Goal: Task Accomplishment & Management: Manage account settings

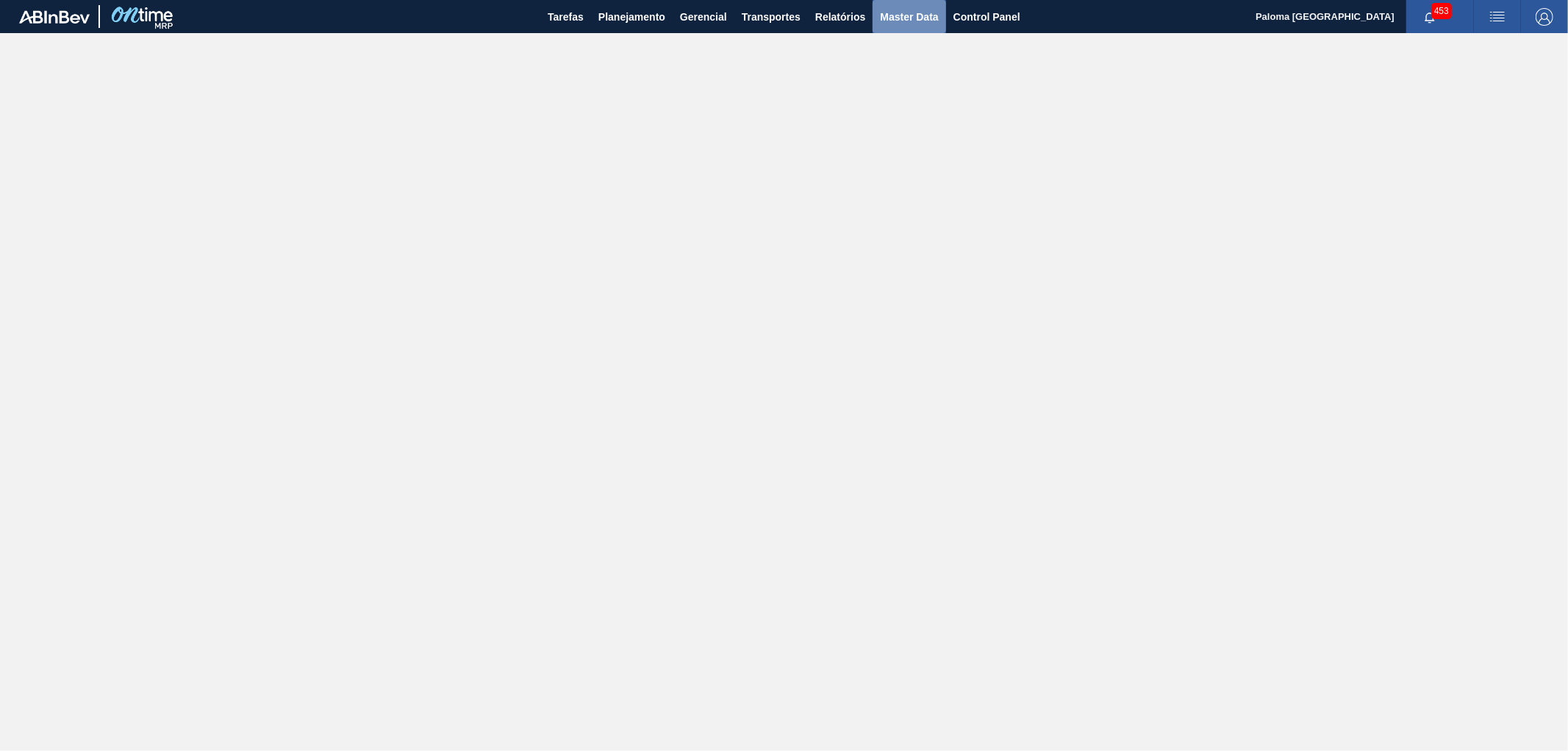
click at [888, 20] on span "Master Data" at bounding box center [909, 17] width 58 height 17
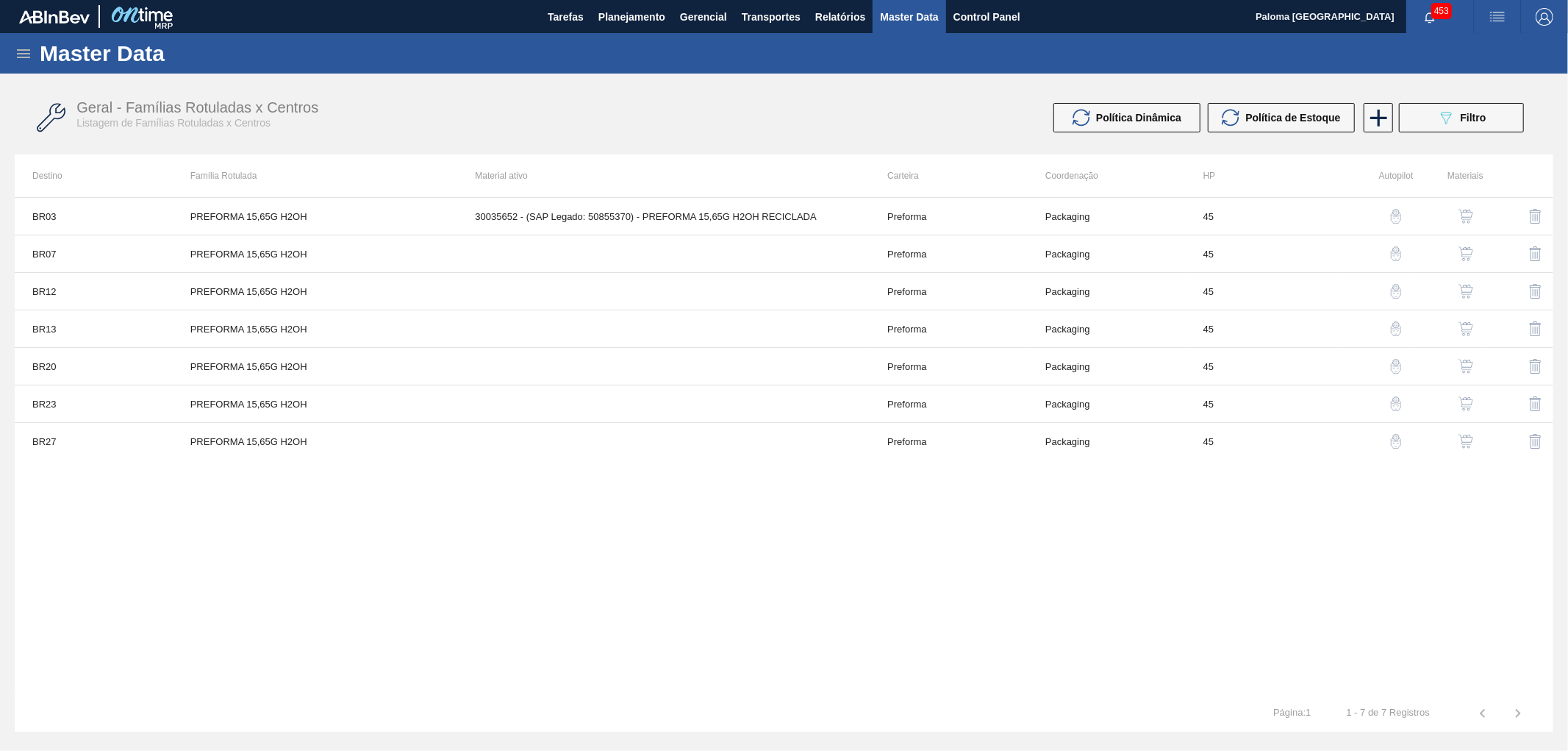
click at [17, 49] on icon at bounding box center [23, 54] width 14 height 9
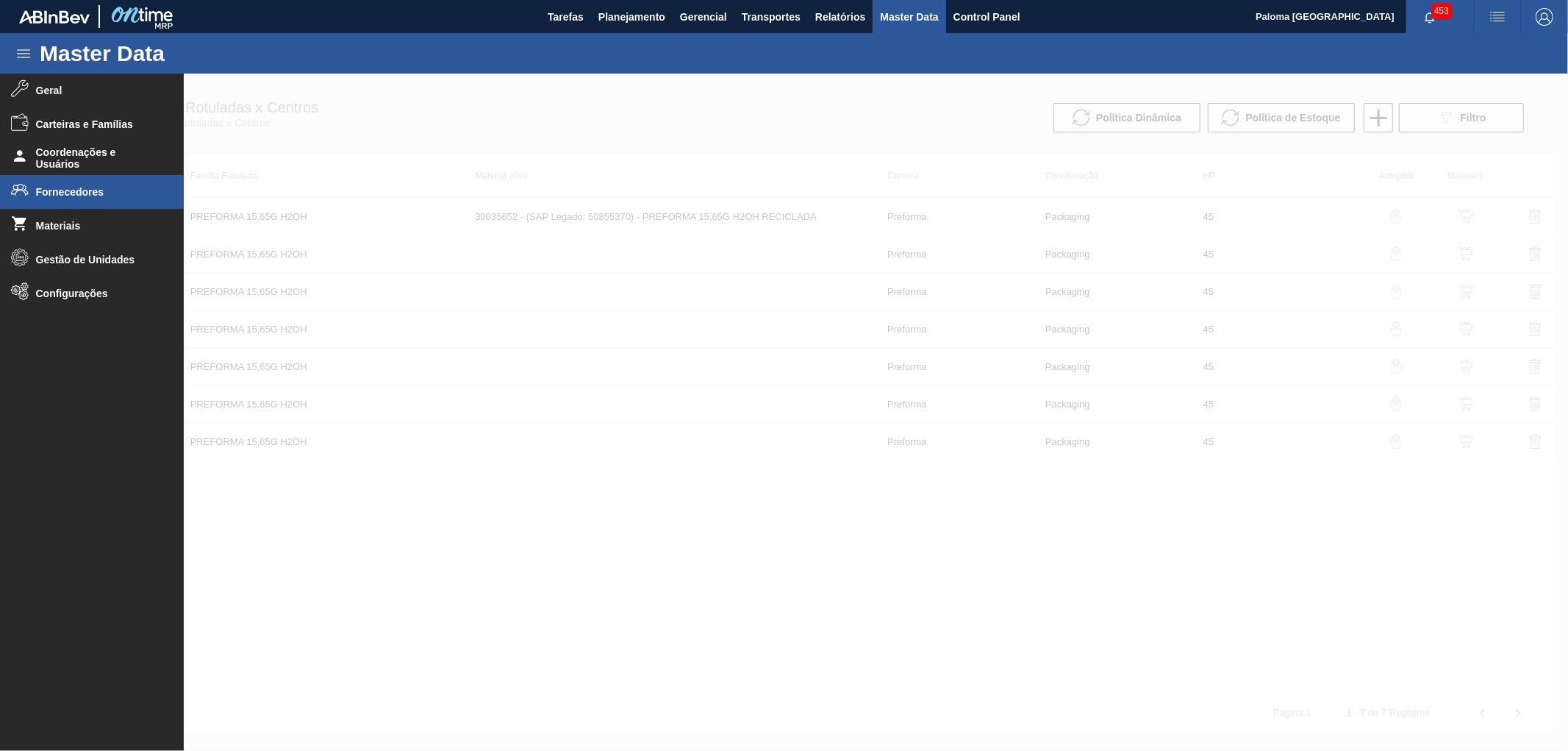
click at [72, 186] on span "Fornecedores" at bounding box center [97, 192] width 121 height 12
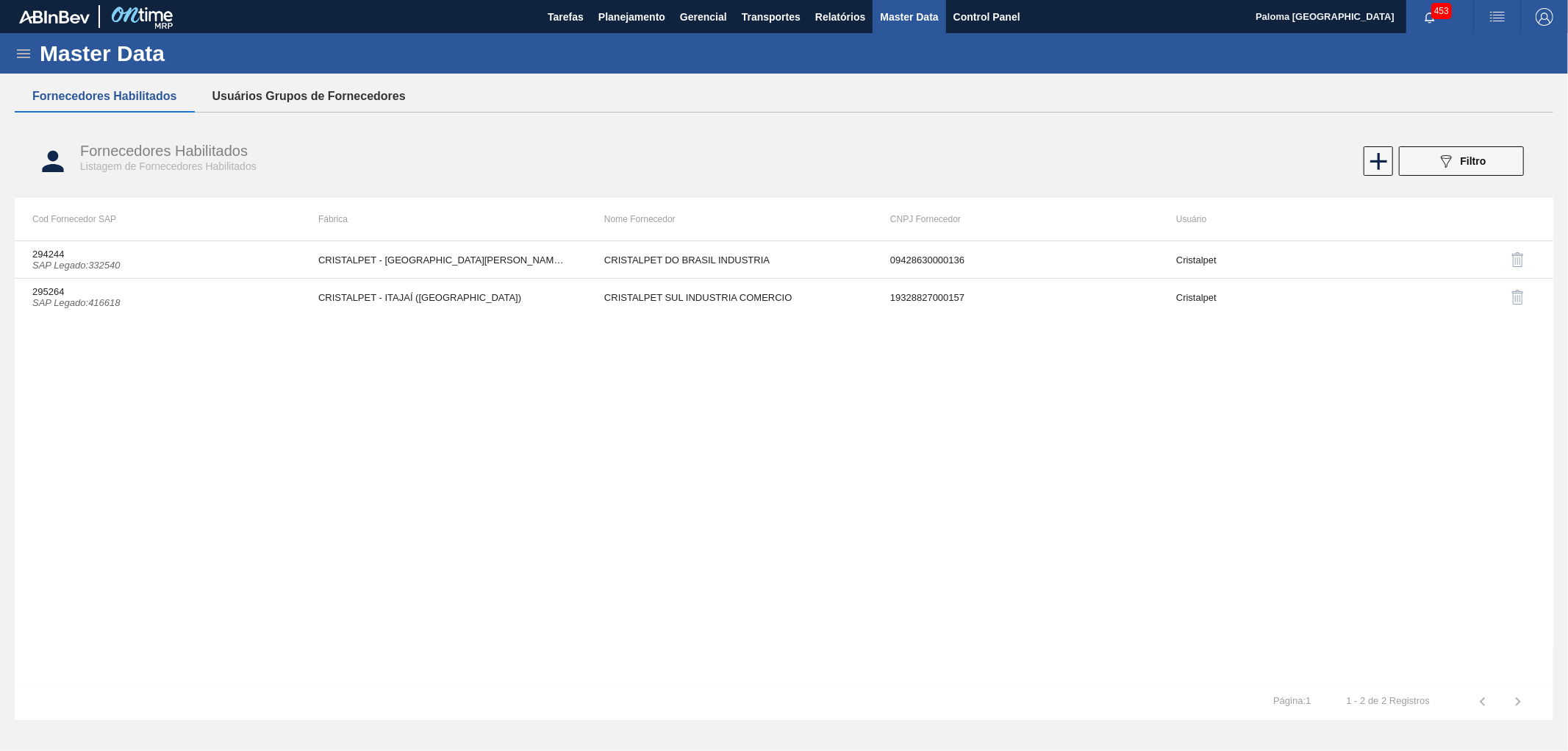
click at [273, 85] on button "Usuários Grupos de Fornecedores" at bounding box center [309, 96] width 229 height 31
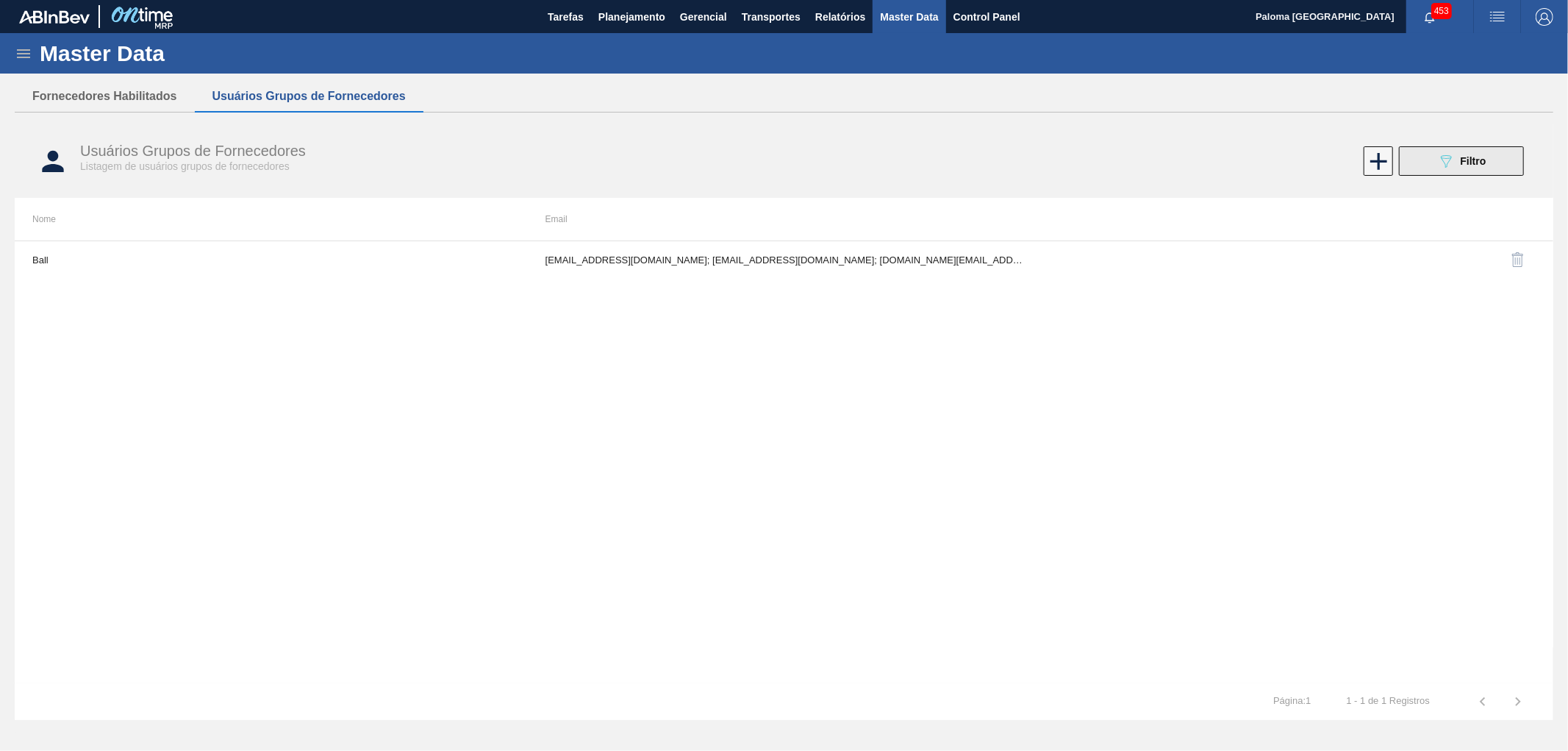
click at [1410, 157] on span "Filtro" at bounding box center [1473, 162] width 26 height 12
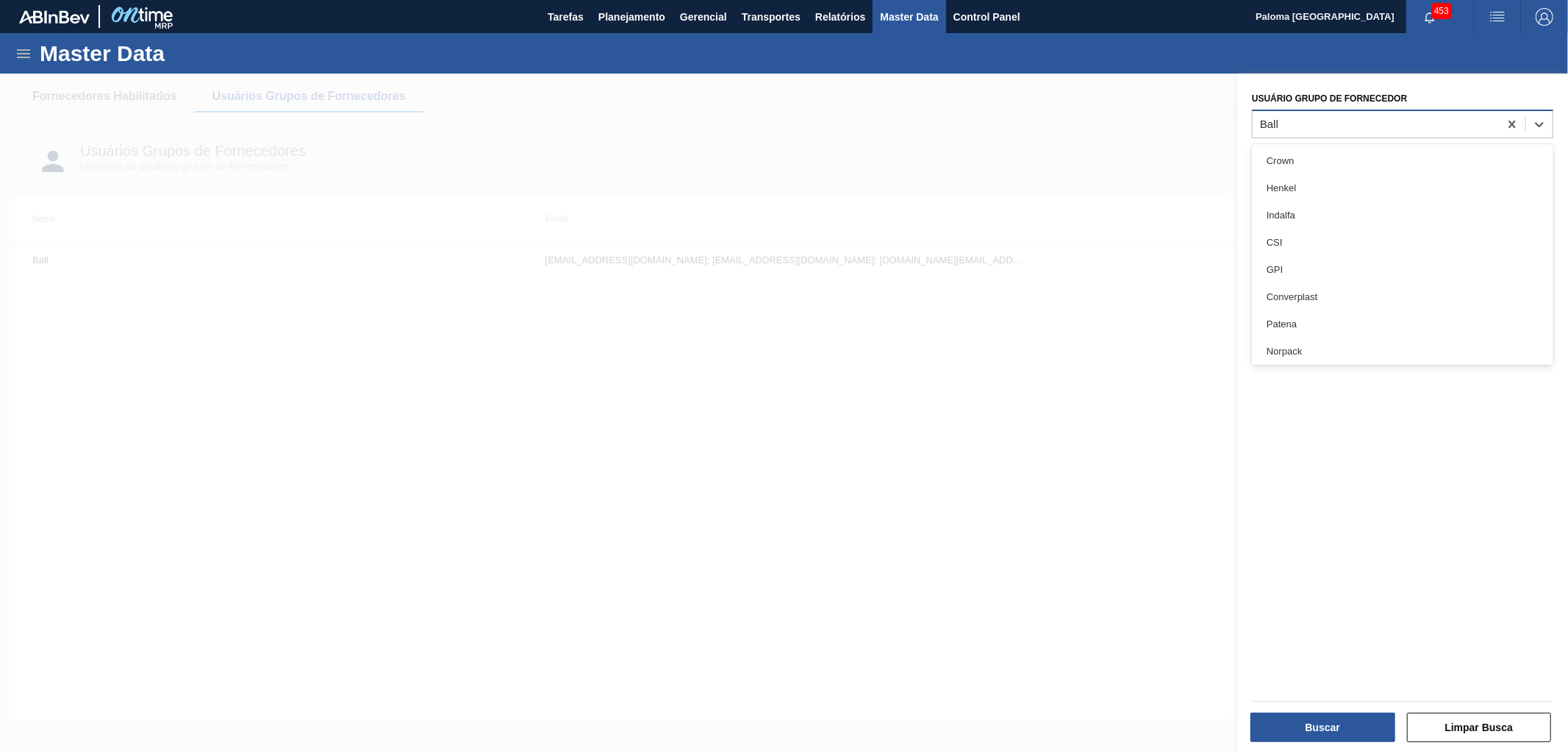
click at [1295, 128] on div "Ball" at bounding box center [1376, 124] width 246 height 21
type Fornecedor "f"
type Fornecedor "vid"
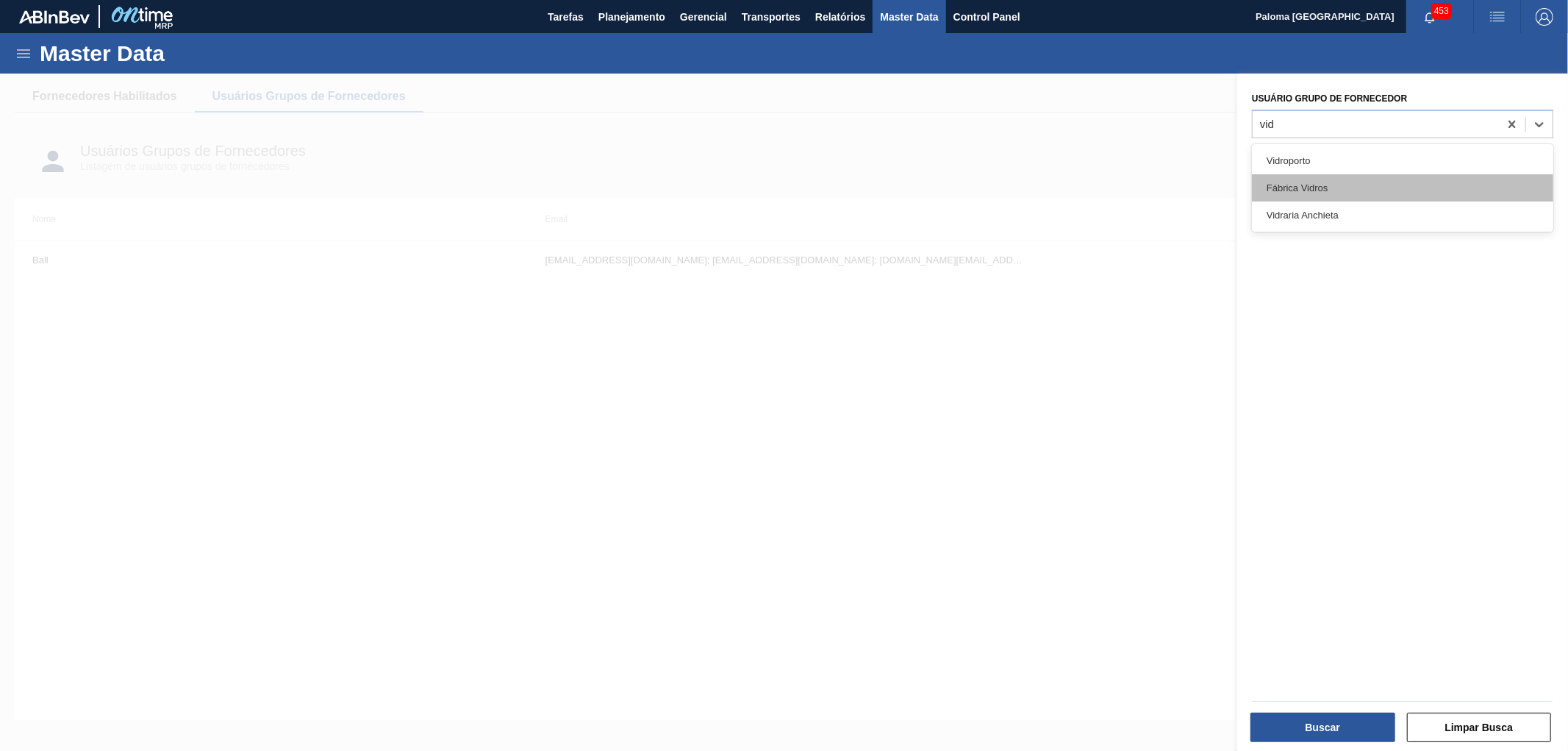
click at [1294, 187] on div "Fábrica Vidros" at bounding box center [1402, 188] width 301 height 27
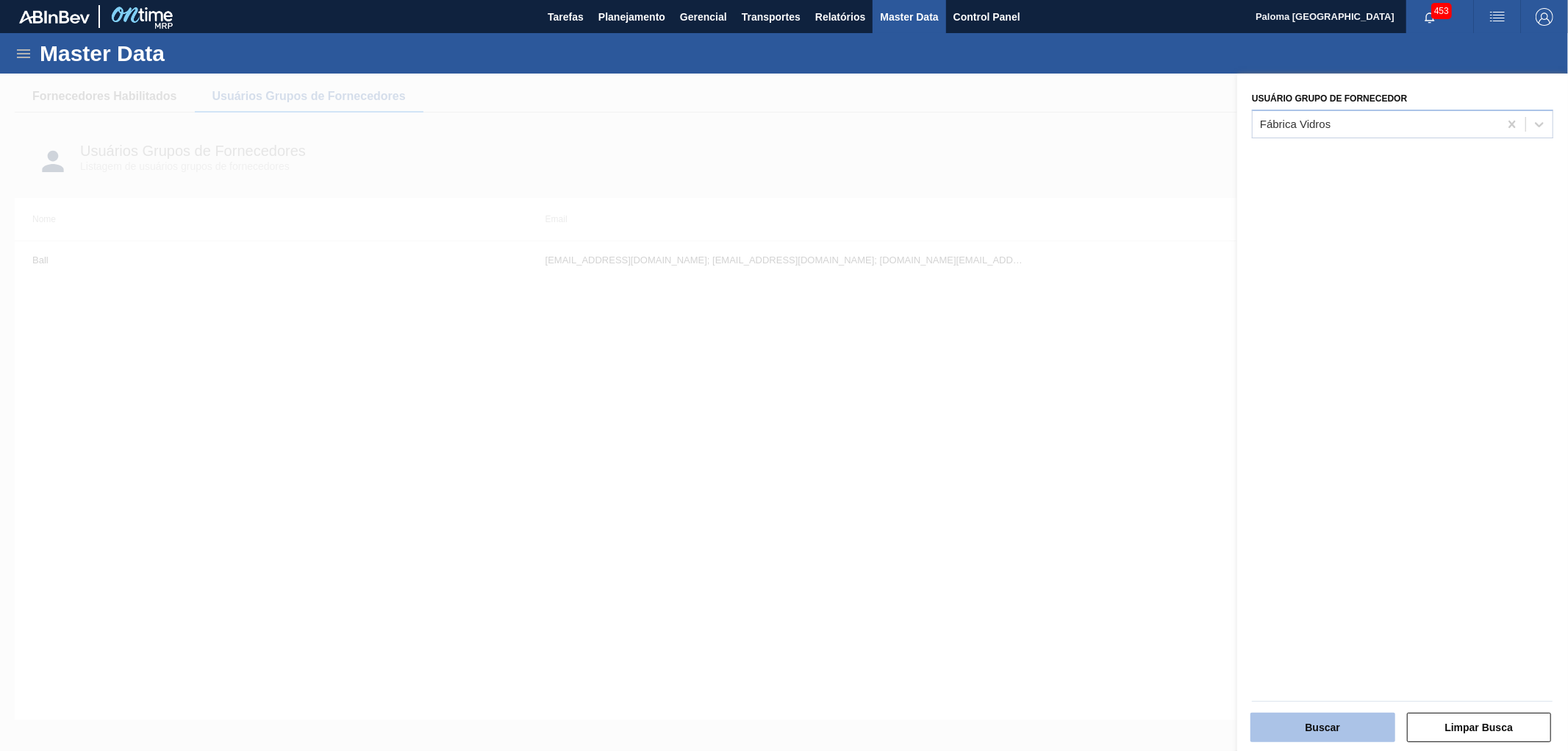
click at [1259, 675] on button "Buscar" at bounding box center [1323, 727] width 145 height 29
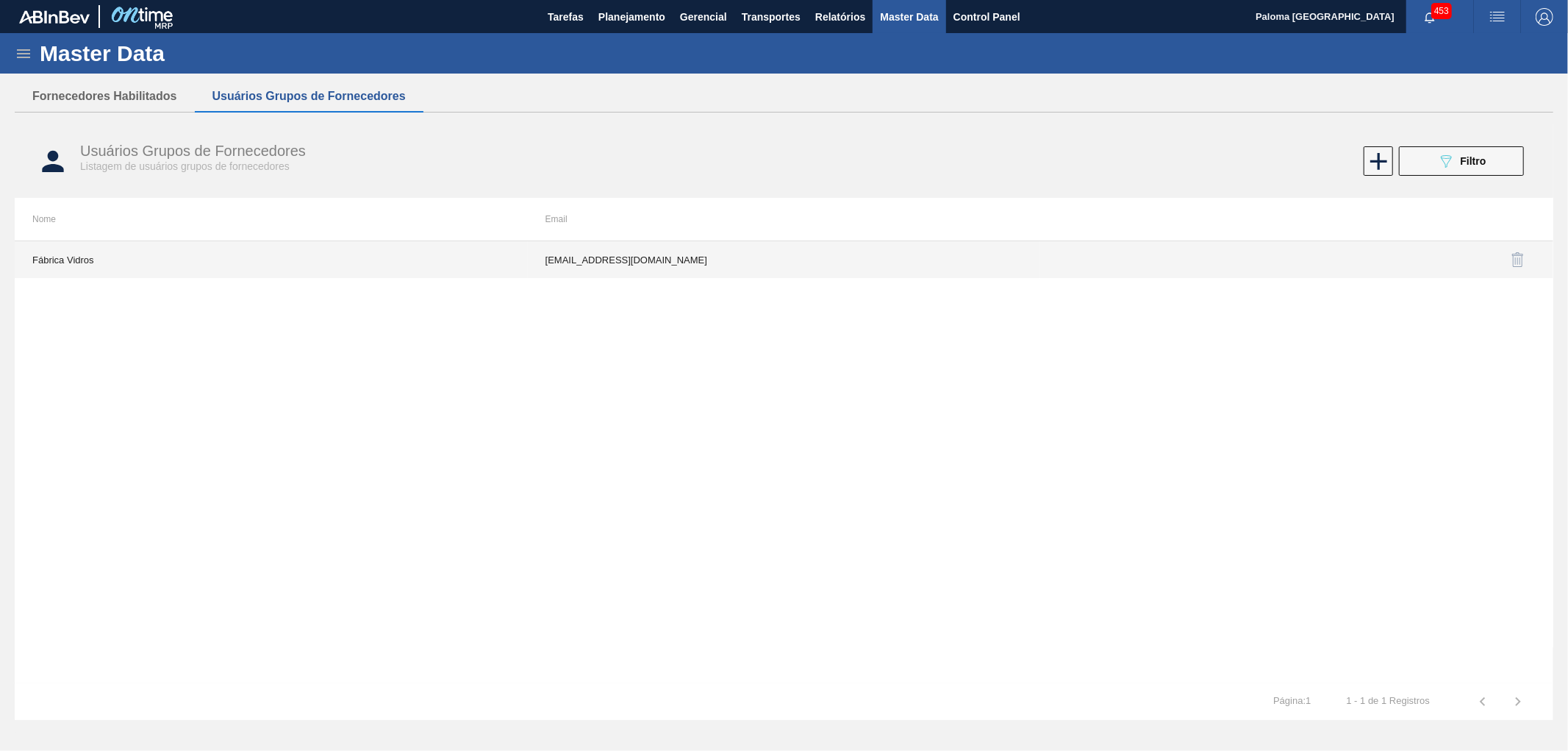
click at [629, 268] on td "[EMAIL_ADDRESS][DOMAIN_NAME]" at bounding box center [784, 259] width 513 height 37
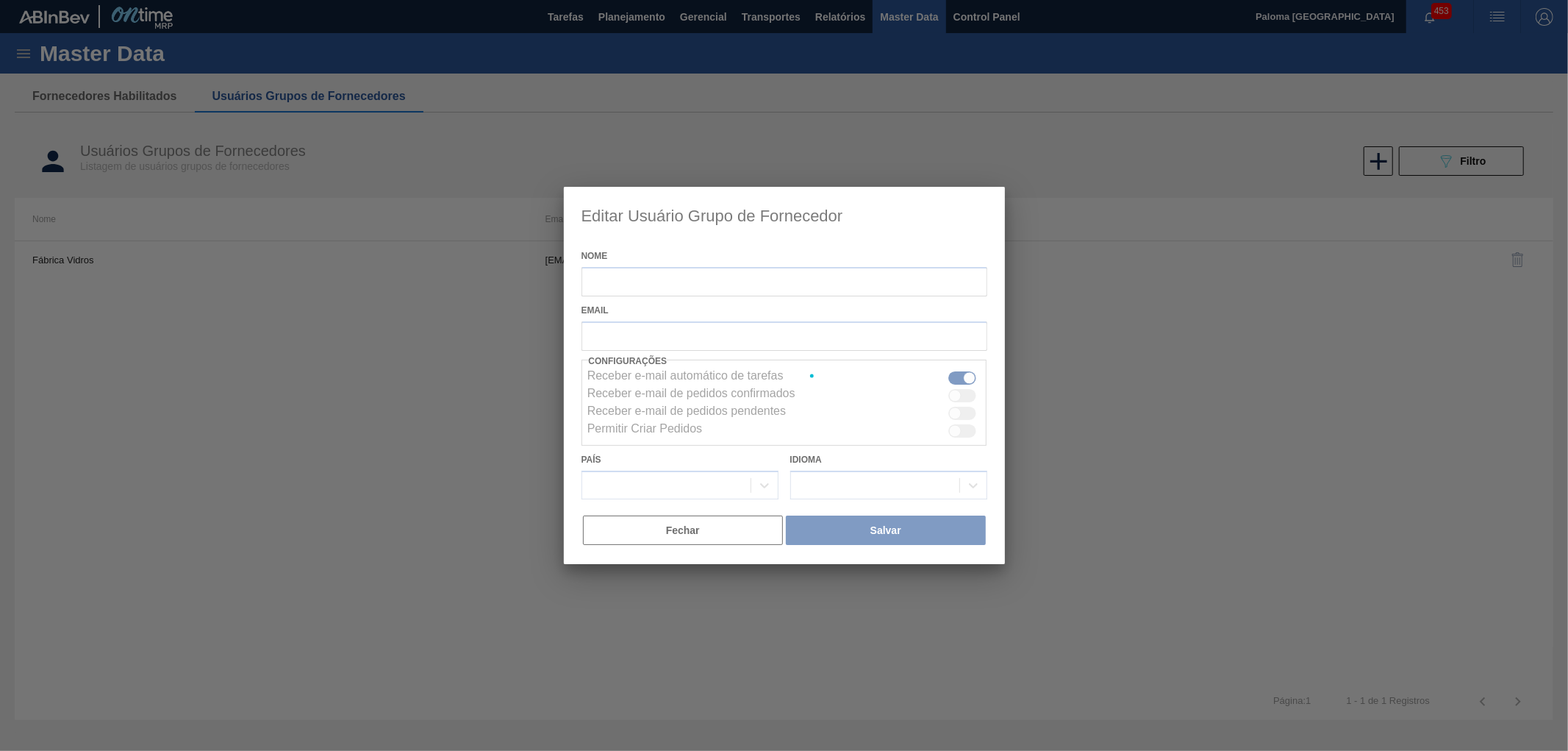
type input "Fábrica Vidros"
checkbox input "false"
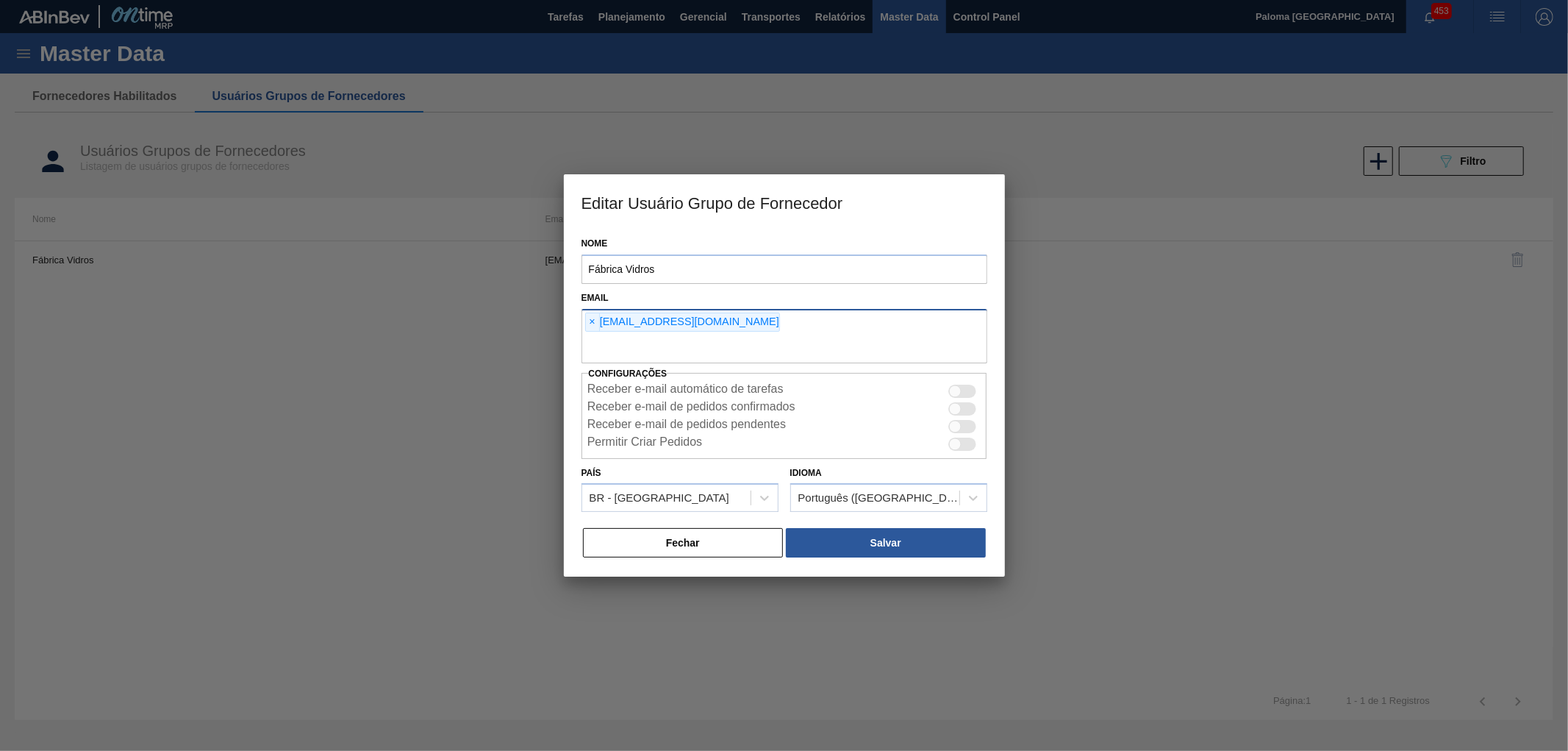
click at [798, 343] on input "text" at bounding box center [784, 349] width 406 height 28
paste input "[EMAIL_ADDRESS][DOMAIN_NAME]"
type input "[EMAIL_ADDRESS][DOMAIN_NAME]"
click at [873, 537] on button "Salvar" at bounding box center [885, 542] width 199 height 29
drag, startPoint x: 1221, startPoint y: 524, endPoint x: 1213, endPoint y: 522, distance: 8.2
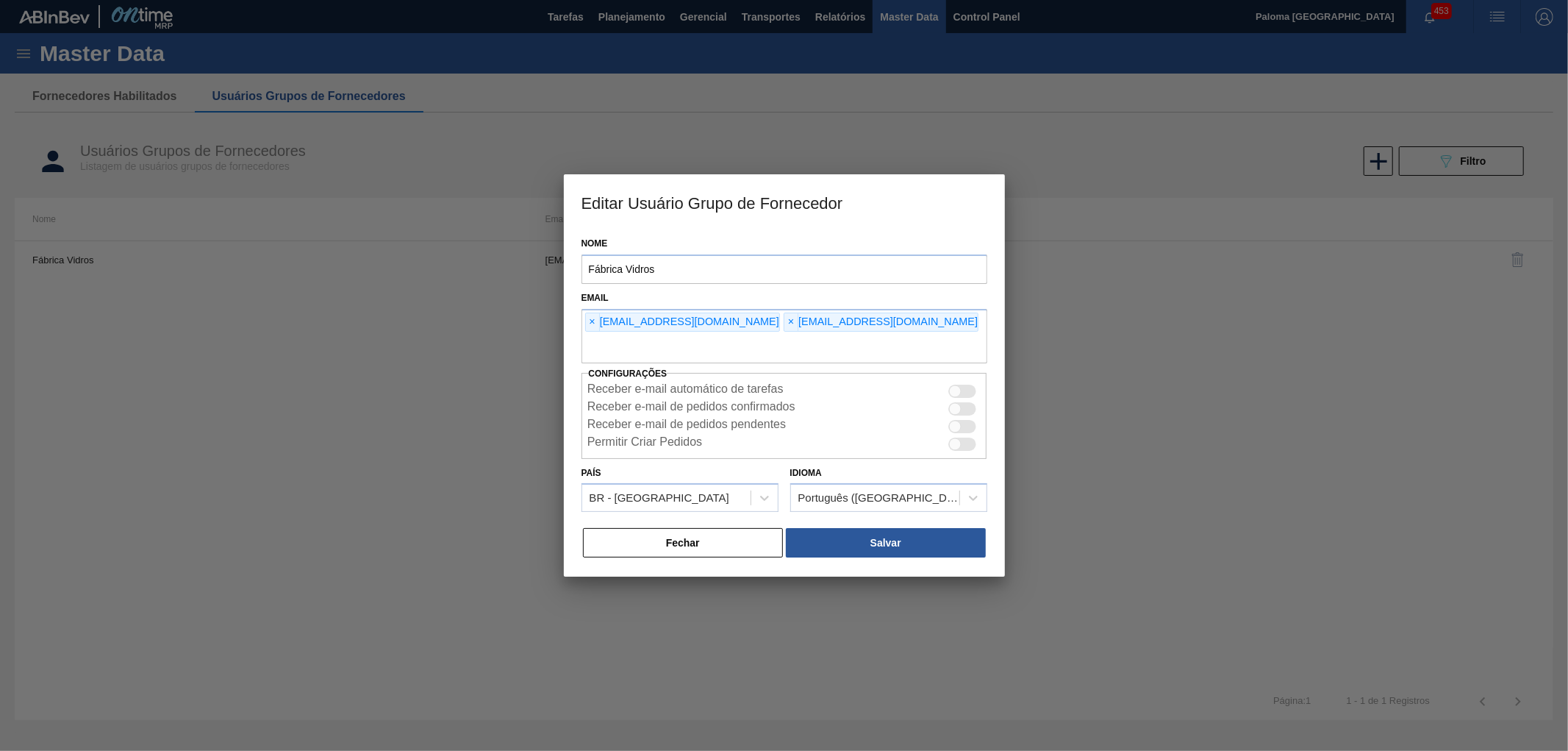
click at [1219, 524] on div at bounding box center [784, 375] width 1568 height 751
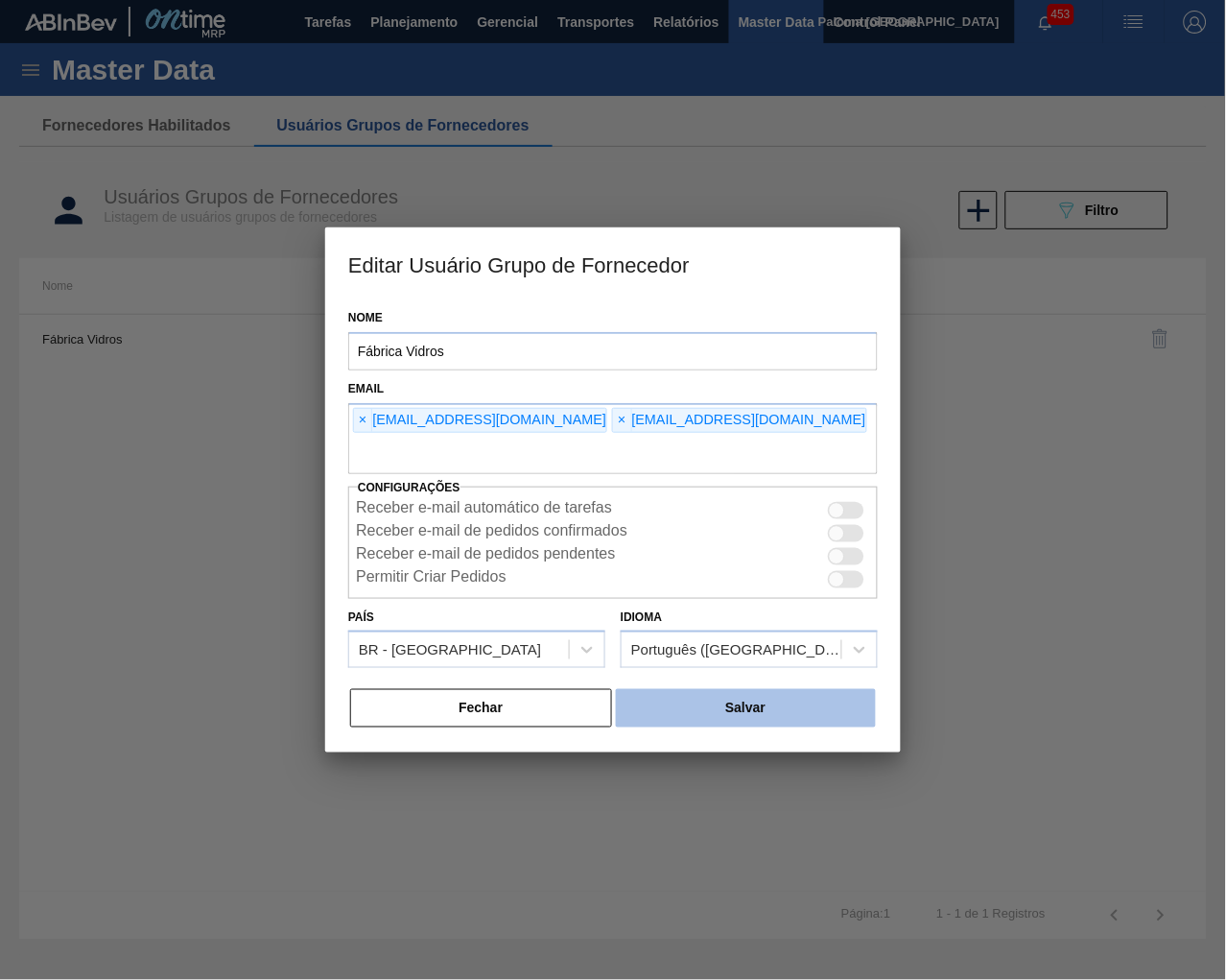
click at [763, 696] on button "Salvar" at bounding box center [745, 707] width 260 height 38
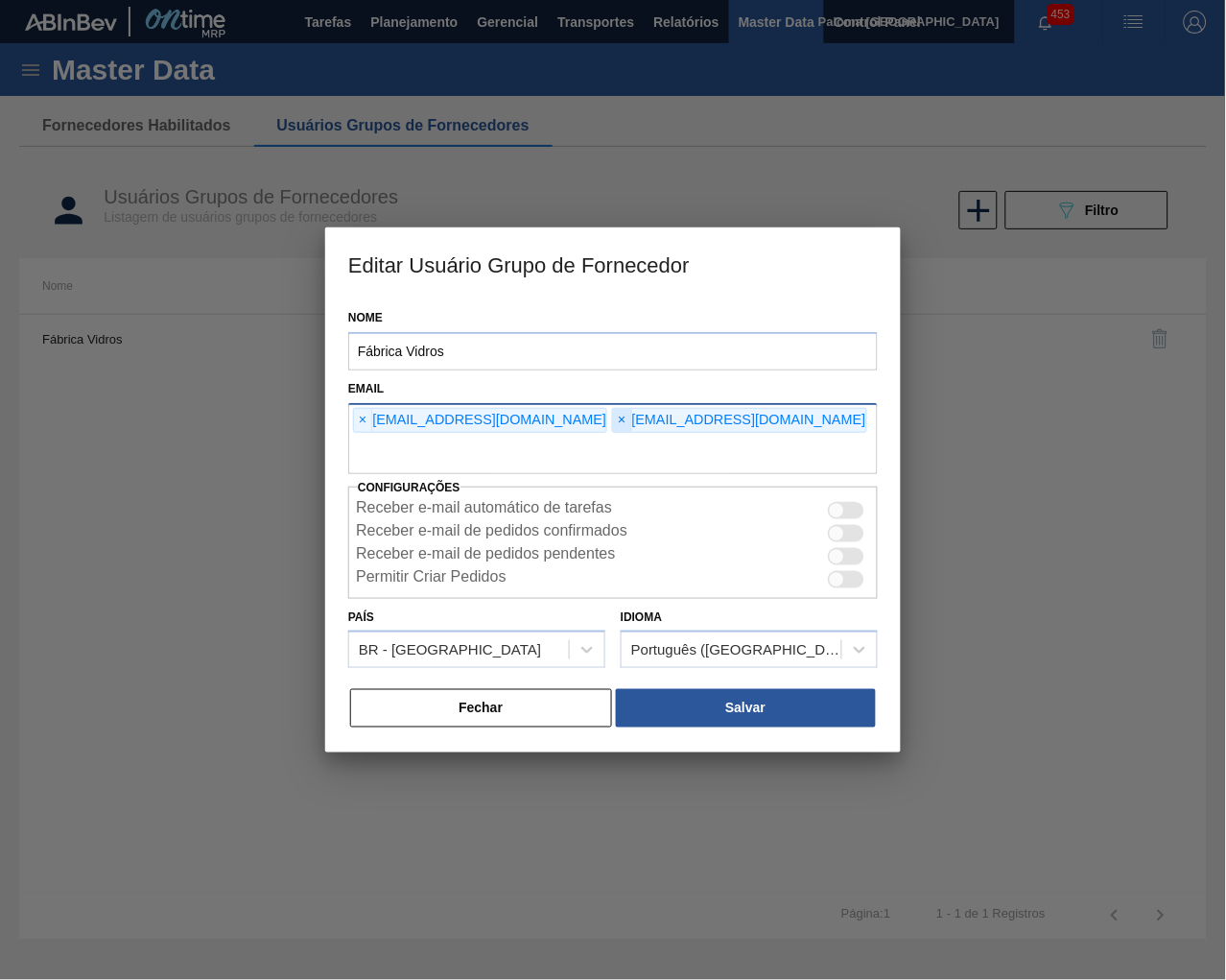
click at [613, 428] on span "×" at bounding box center [621, 420] width 19 height 23
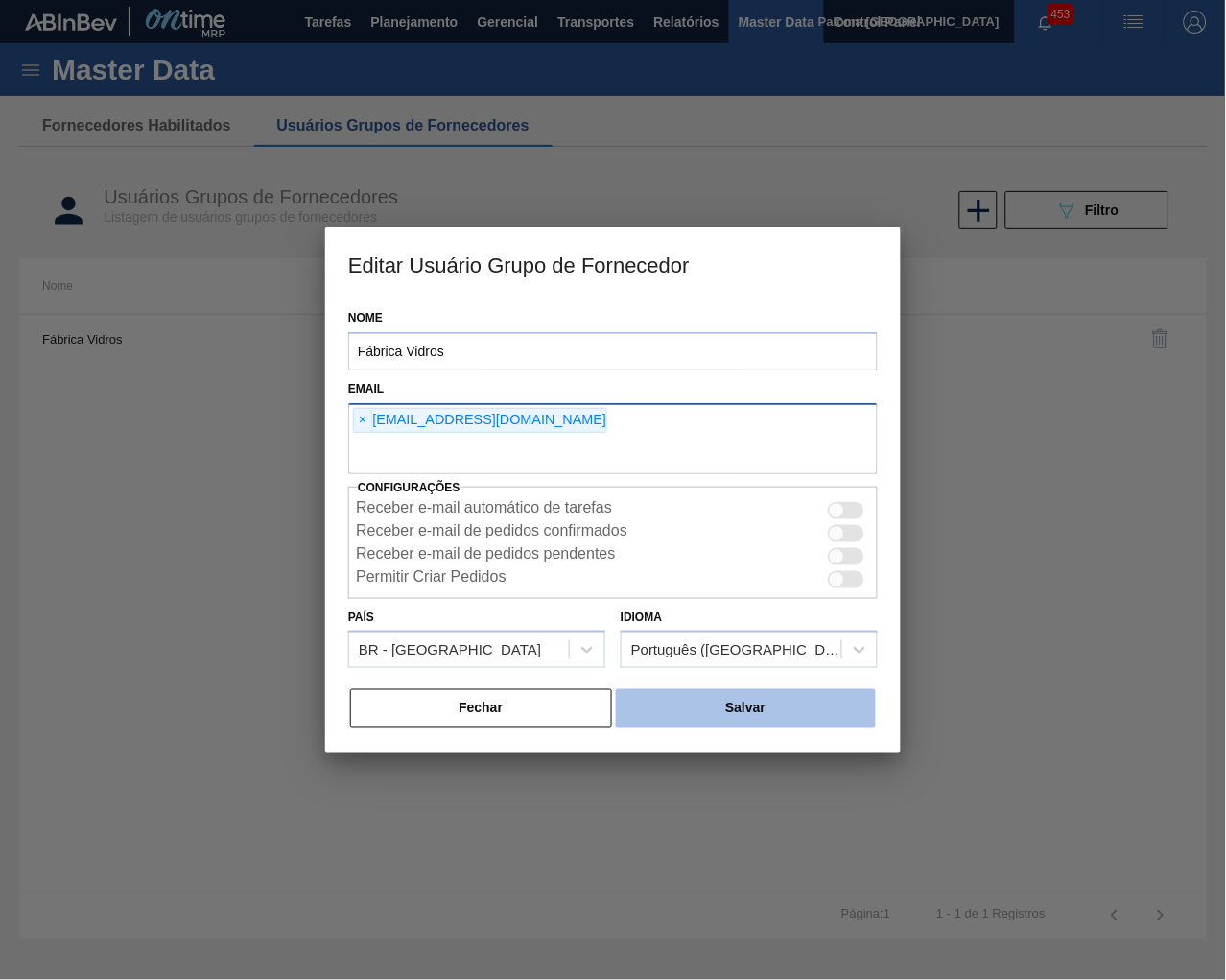
click at [690, 688] on button "Salvar" at bounding box center [745, 707] width 260 height 38
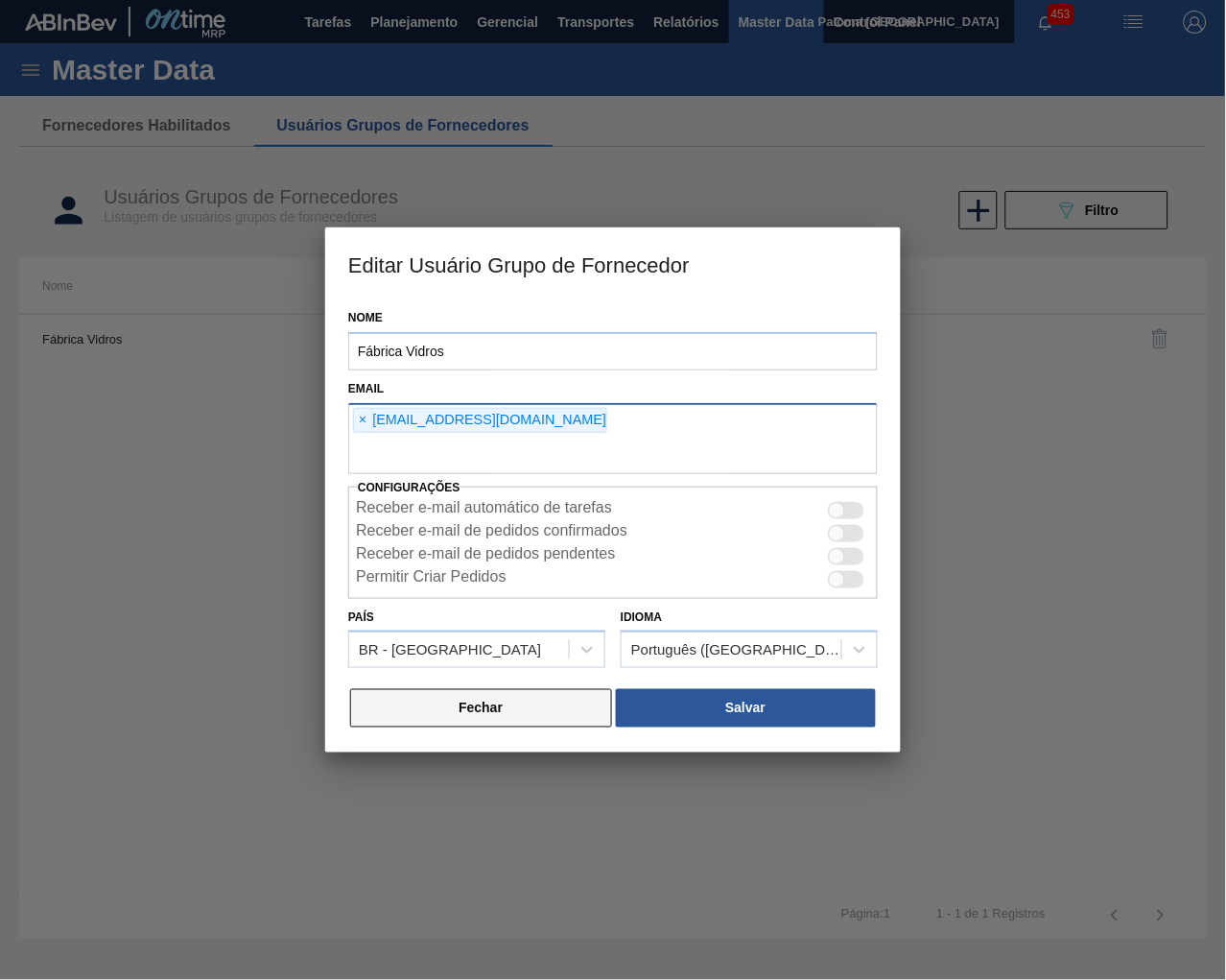
click at [453, 704] on button "Fechar" at bounding box center [482, 707] width 262 height 38
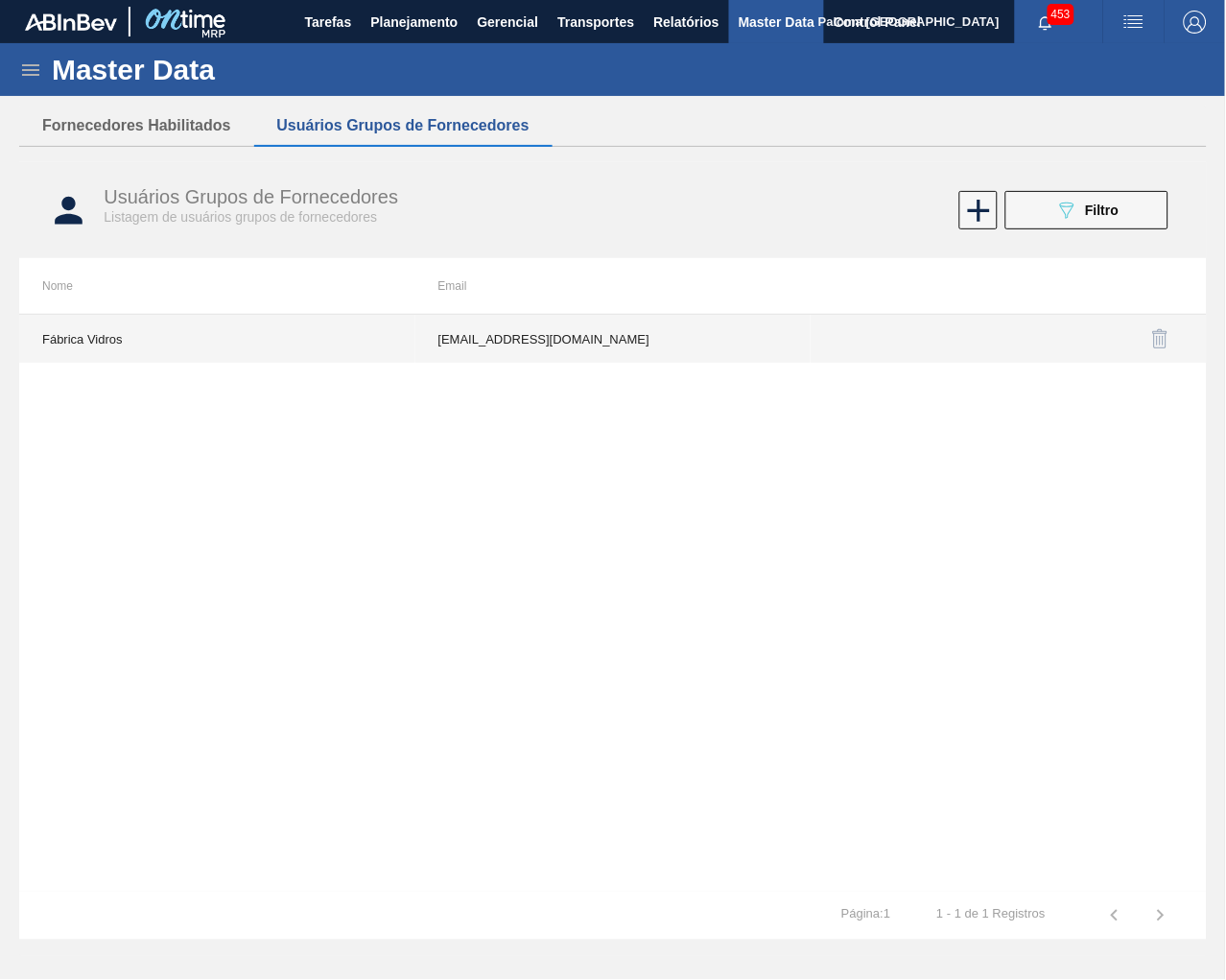
click at [540, 359] on td "[EMAIL_ADDRESS][DOMAIN_NAME]" at bounding box center [613, 338] width 396 height 48
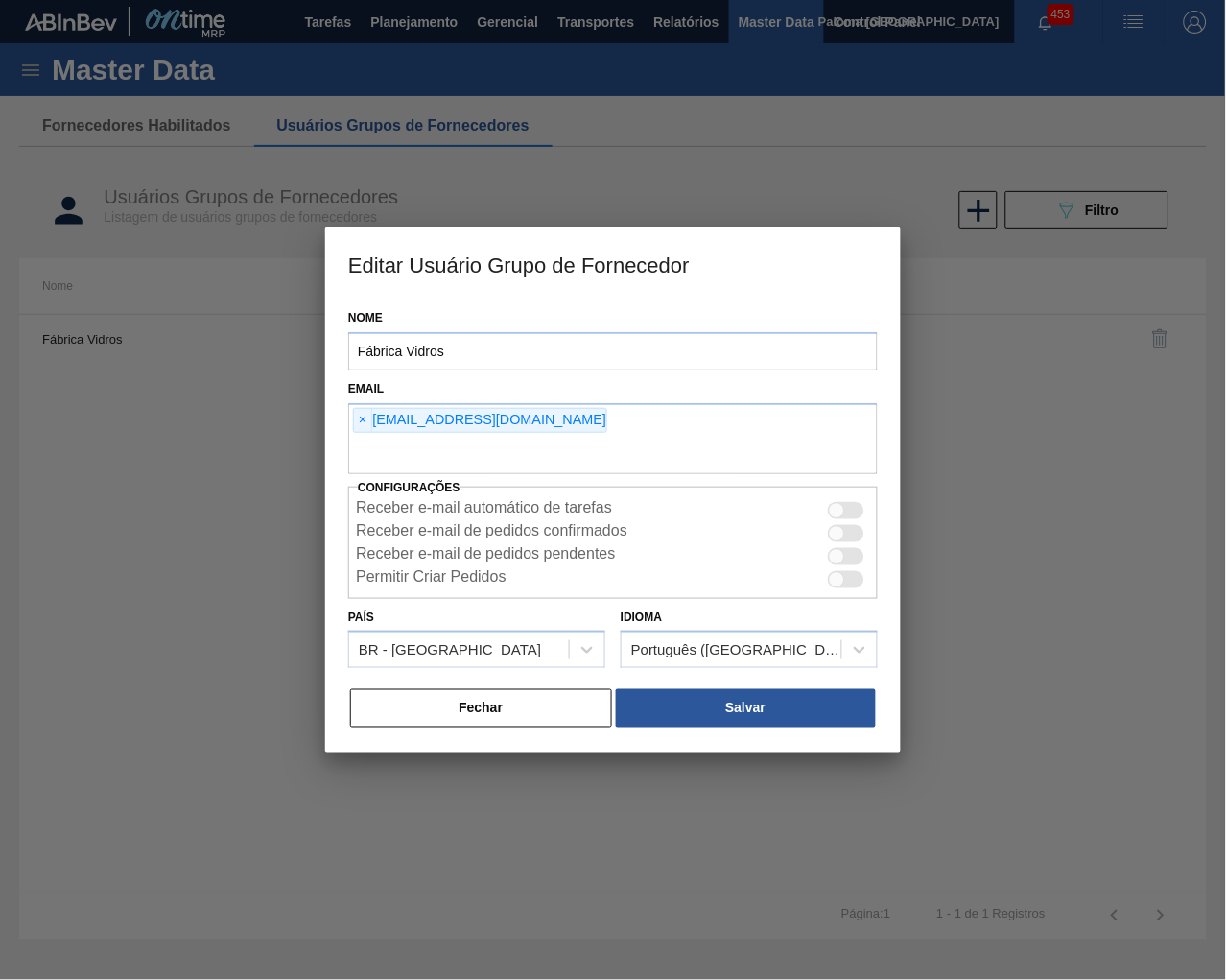
type input "Fábrica Vidros"
checkbox input "false"
click at [429, 419] on div "× [EMAIL_ADDRESS][DOMAIN_NAME]" at bounding box center [480, 420] width 254 height 25
click at [477, 424] on div "× [EMAIL_ADDRESS][DOMAIN_NAME]" at bounding box center [480, 420] width 254 height 25
click at [371, 425] on span "×" at bounding box center [362, 420] width 19 height 23
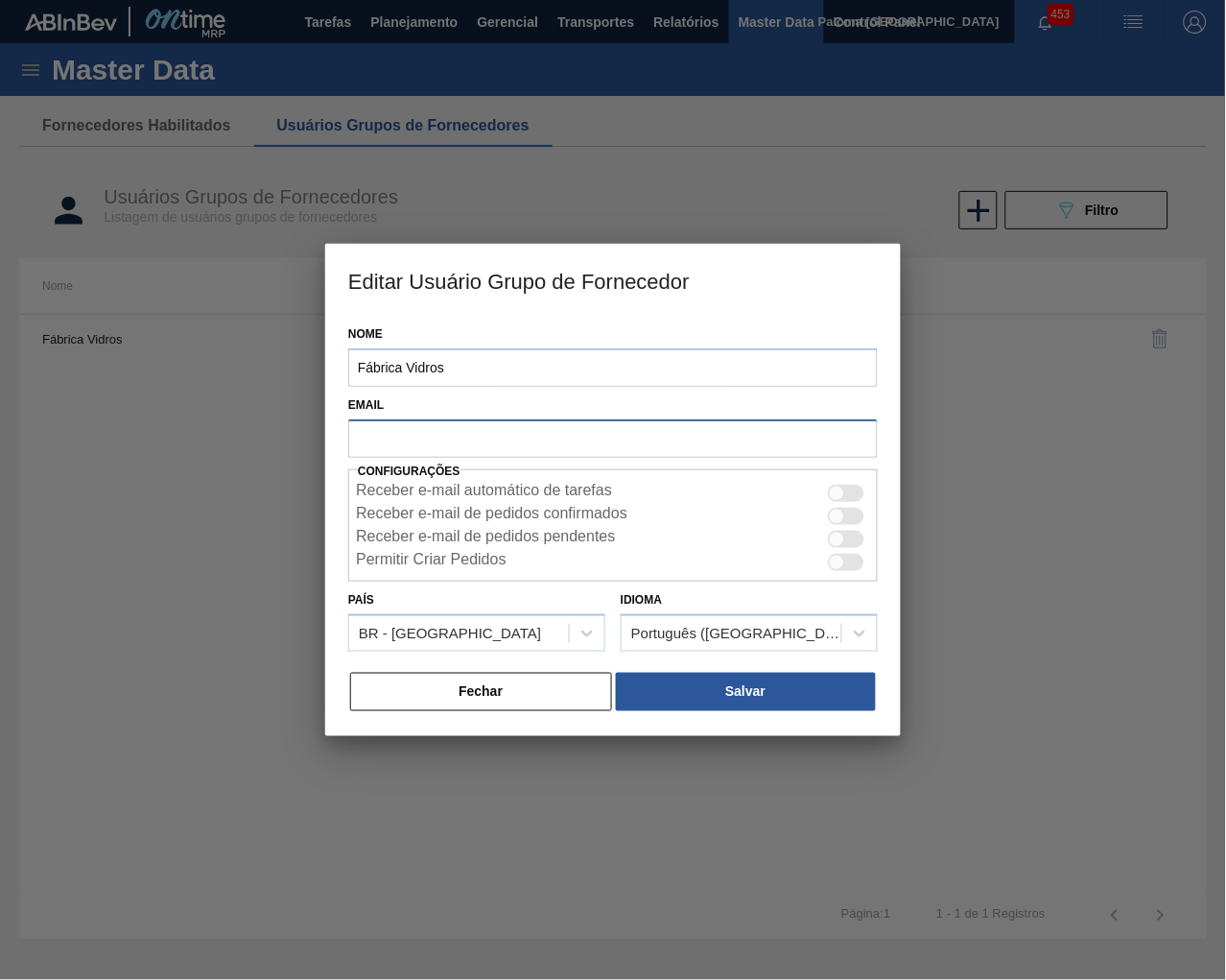
paste input "[EMAIL_ADDRESS][DOMAIN_NAME]"
type input "[EMAIL_ADDRESS][DOMAIN_NAME]"
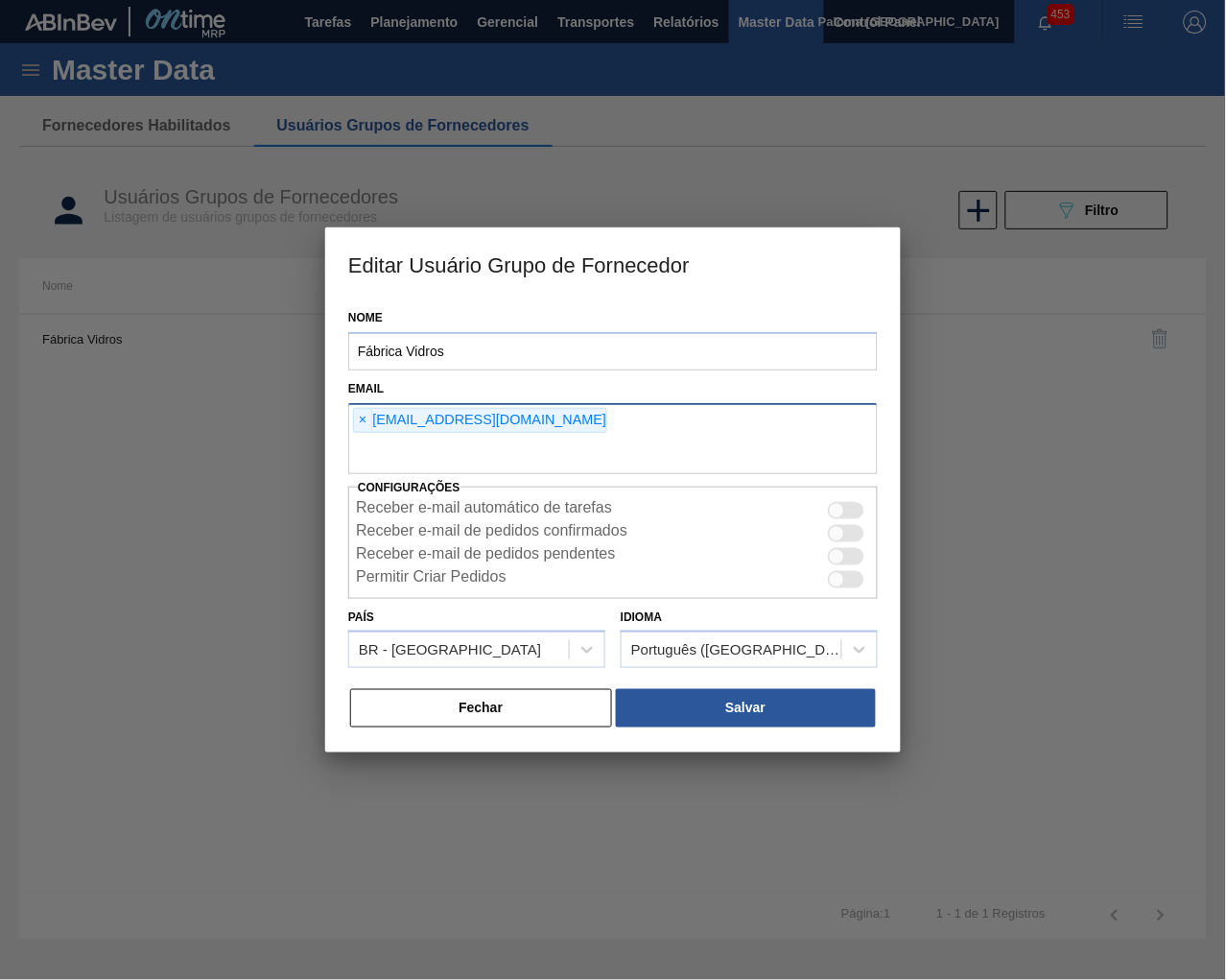
paste input "[EMAIL_ADDRESS][DOMAIN_NAME]"
type input "[EMAIL_ADDRESS][DOMAIN_NAME]"
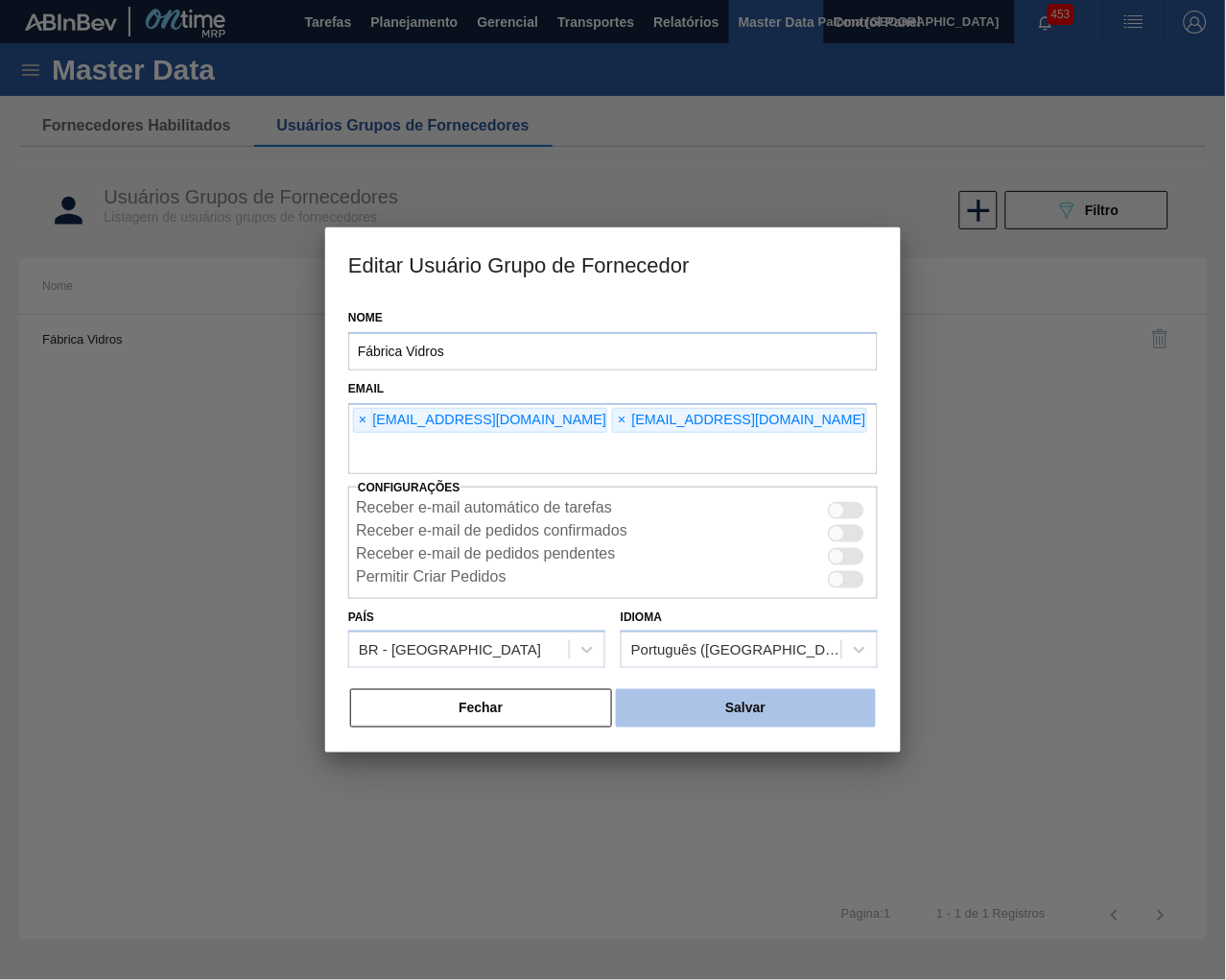
click at [716, 723] on button "Salvar" at bounding box center [745, 707] width 260 height 38
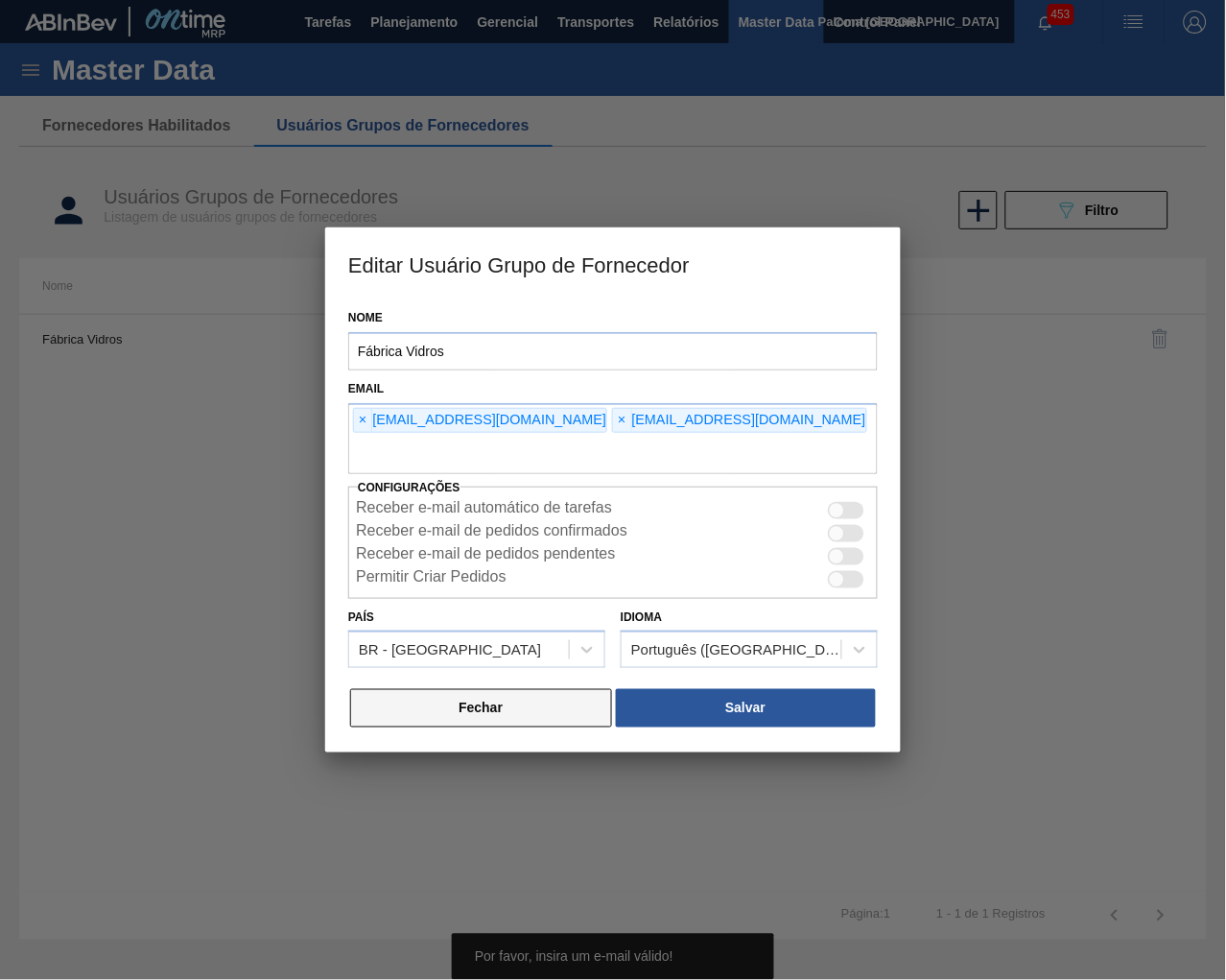
click at [561, 718] on button "Fechar" at bounding box center [482, 707] width 262 height 38
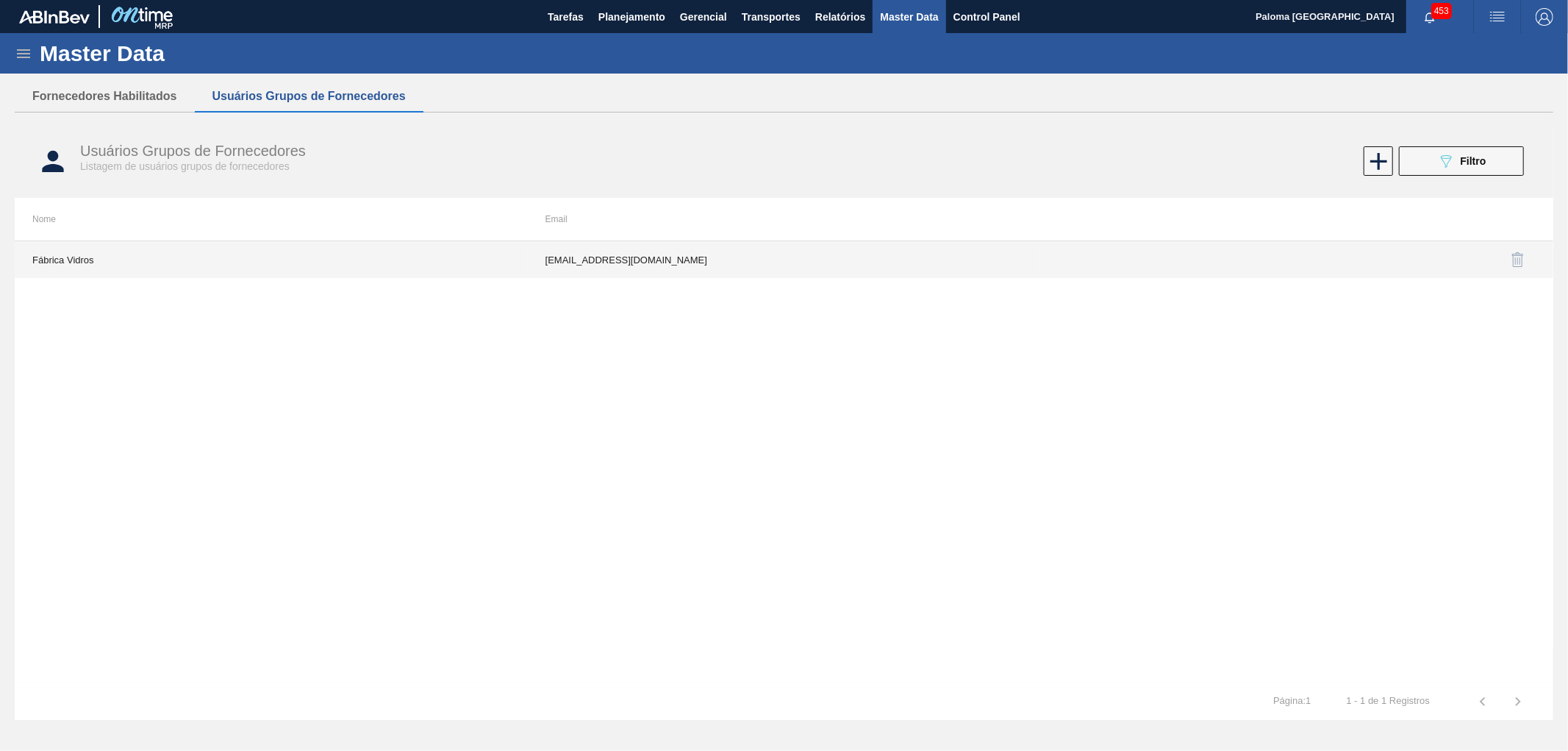
click at [687, 260] on td "[EMAIL_ADDRESS][DOMAIN_NAME]" at bounding box center [784, 259] width 513 height 37
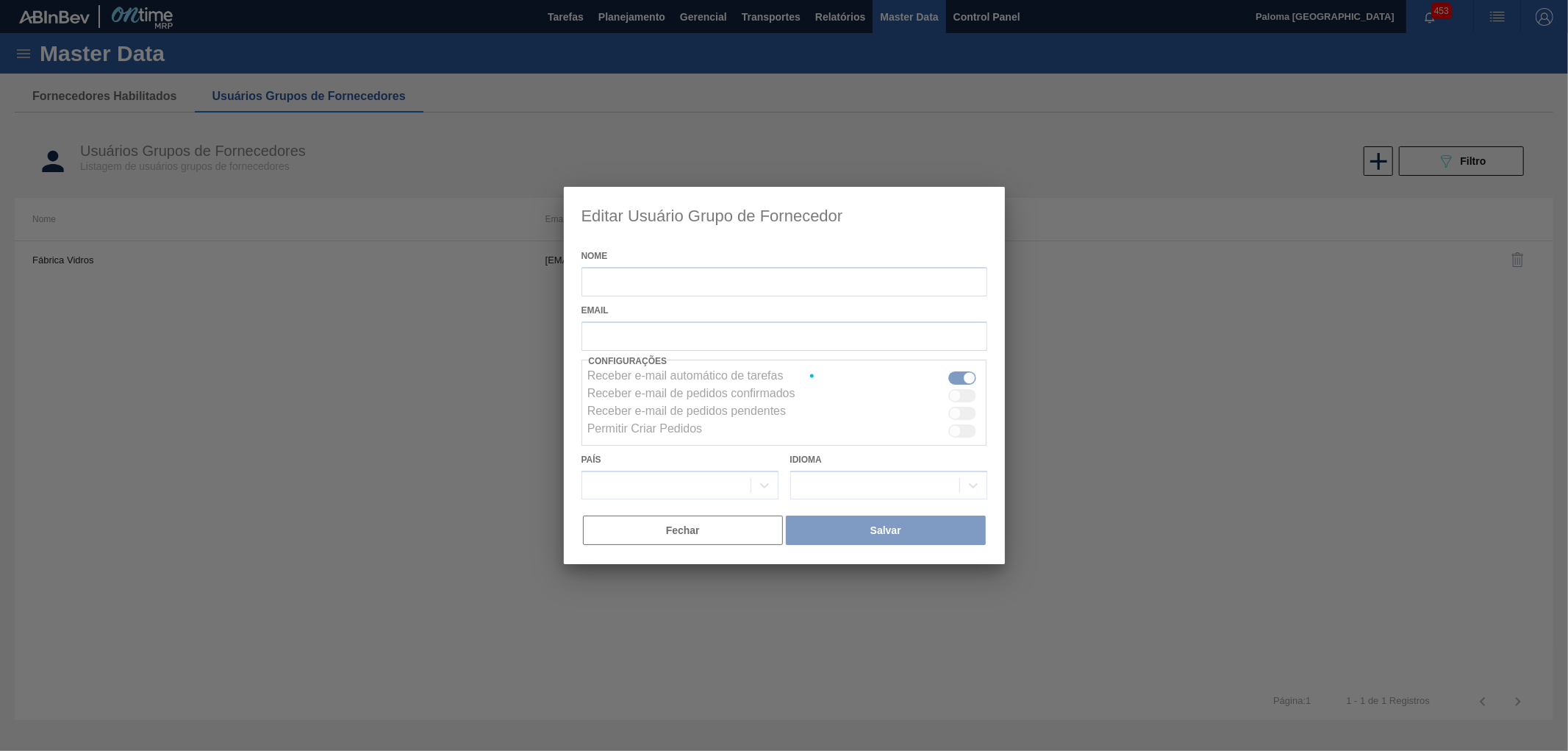
type input "Fábrica Vidros"
checkbox input "false"
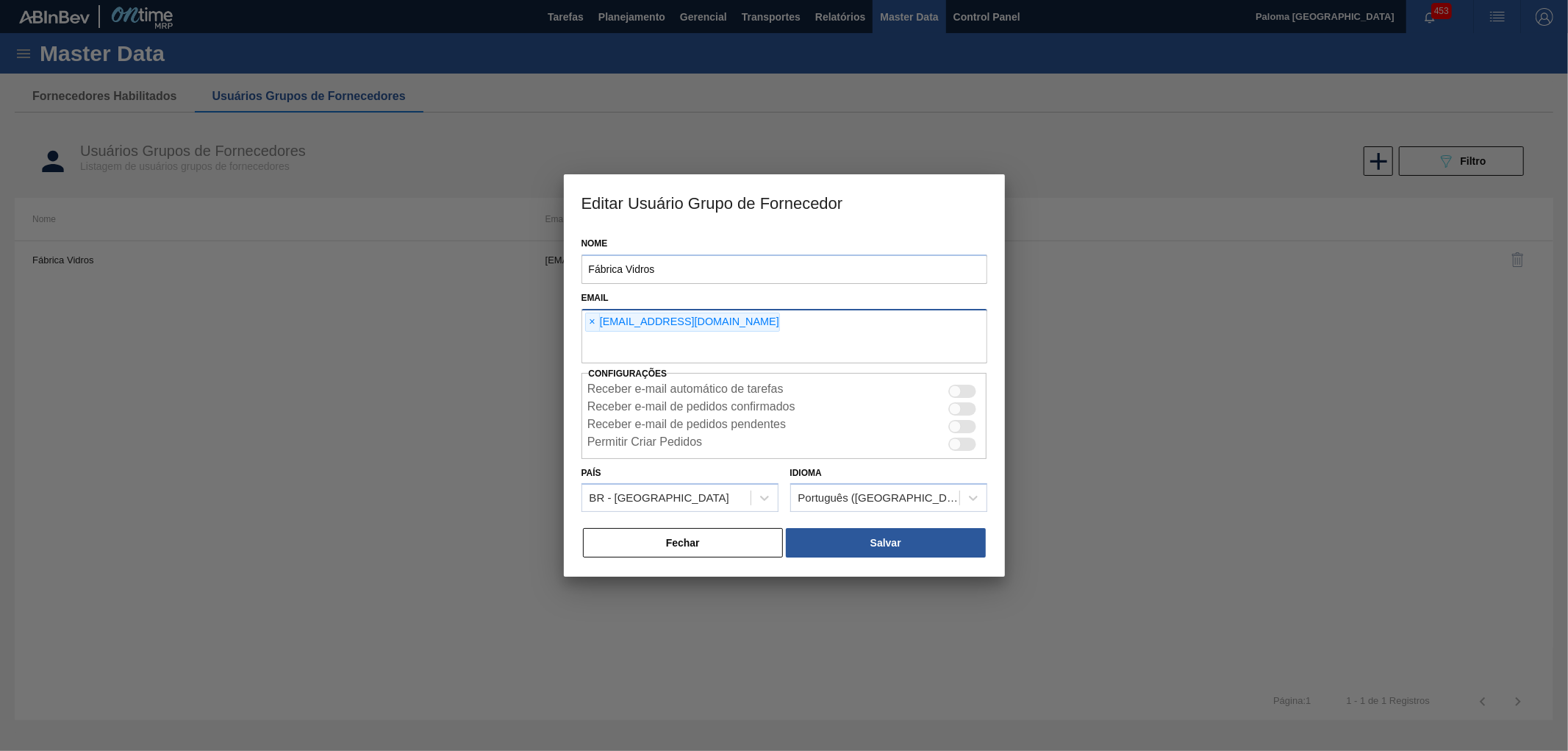
click at [769, 336] on input "text" at bounding box center [784, 349] width 406 height 28
type input "[EMAIL_ADDRESS][DOMAIN_NAME]"
click at [789, 322] on div "× [EMAIL_ADDRESS][DOMAIN_NAME]" at bounding box center [881, 322] width 195 height 19
click at [784, 320] on span "×" at bounding box center [791, 322] width 14 height 17
type input "[EMAIL_ADDRESS][DOMAIN_NAME]"
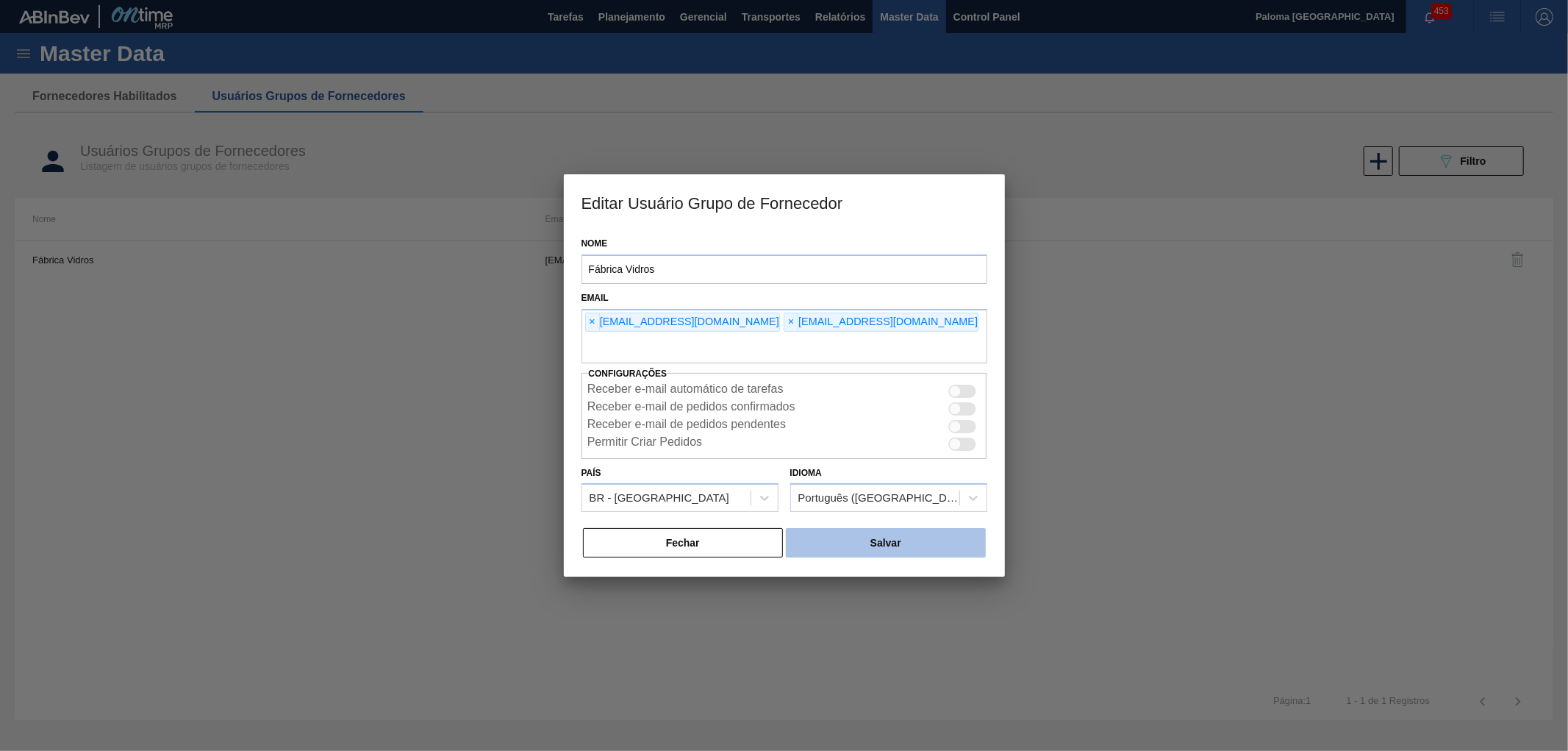
click at [864, 549] on button "Salvar" at bounding box center [885, 542] width 199 height 29
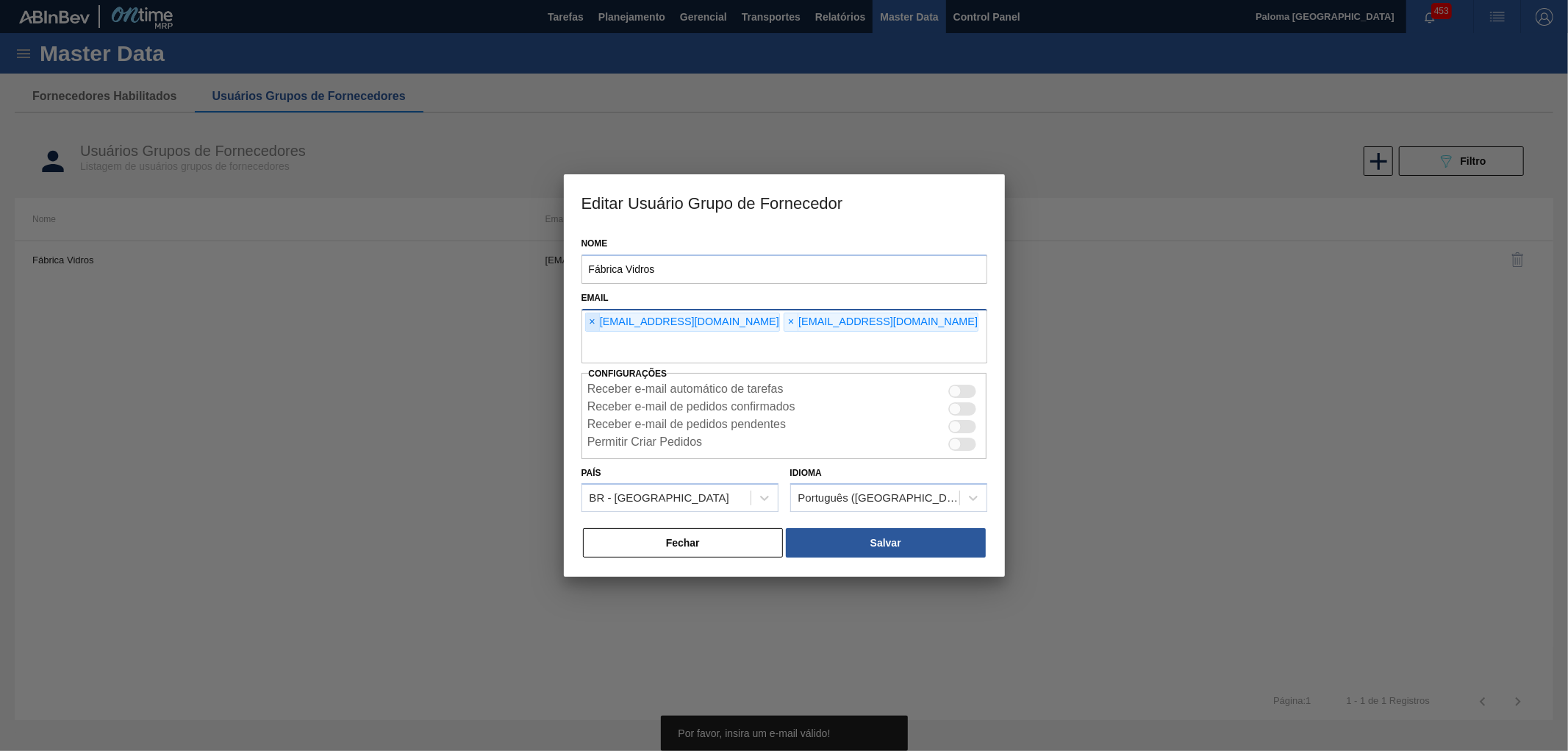
click at [593, 319] on span "×" at bounding box center [592, 322] width 14 height 17
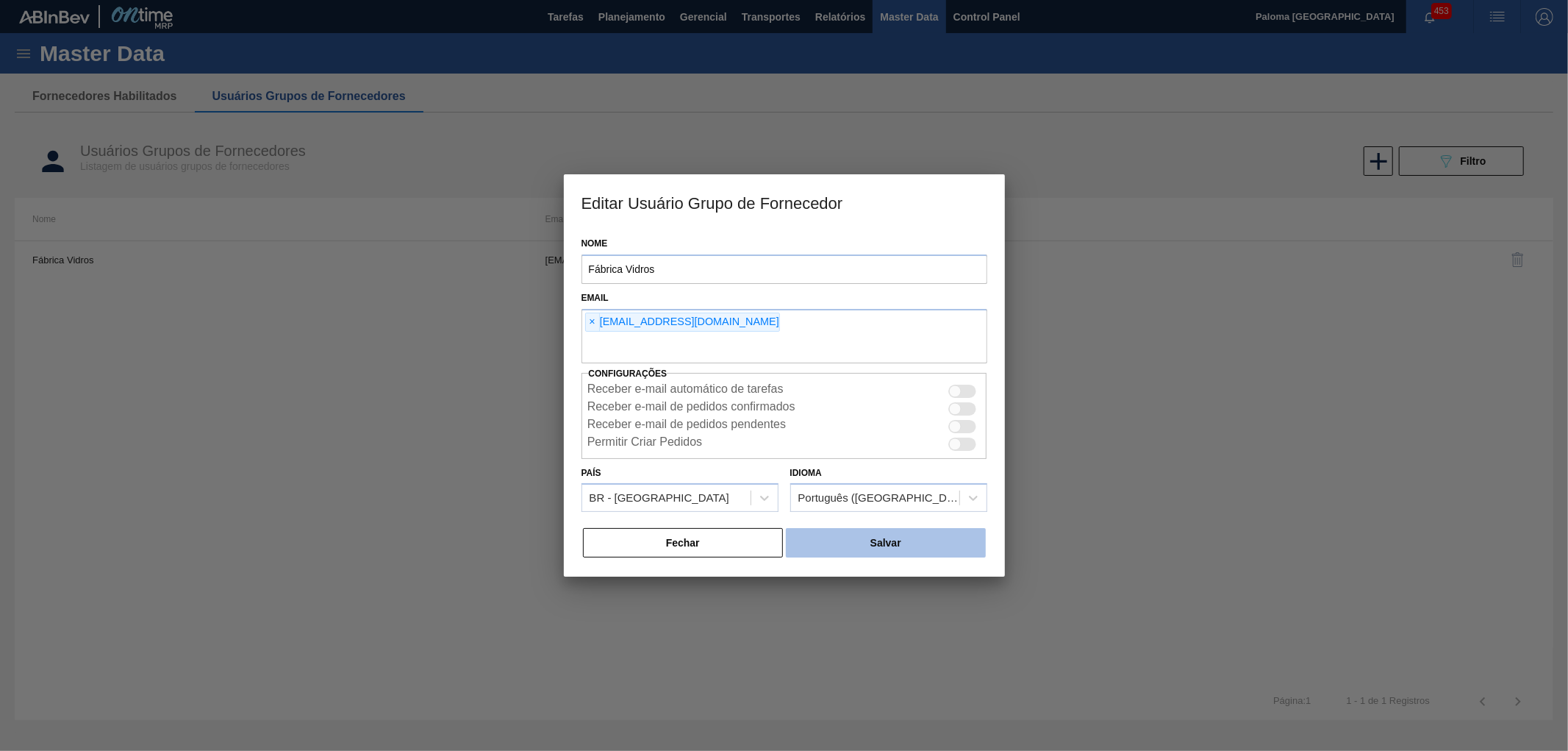
click at [822, 540] on button "Salvar" at bounding box center [885, 542] width 199 height 29
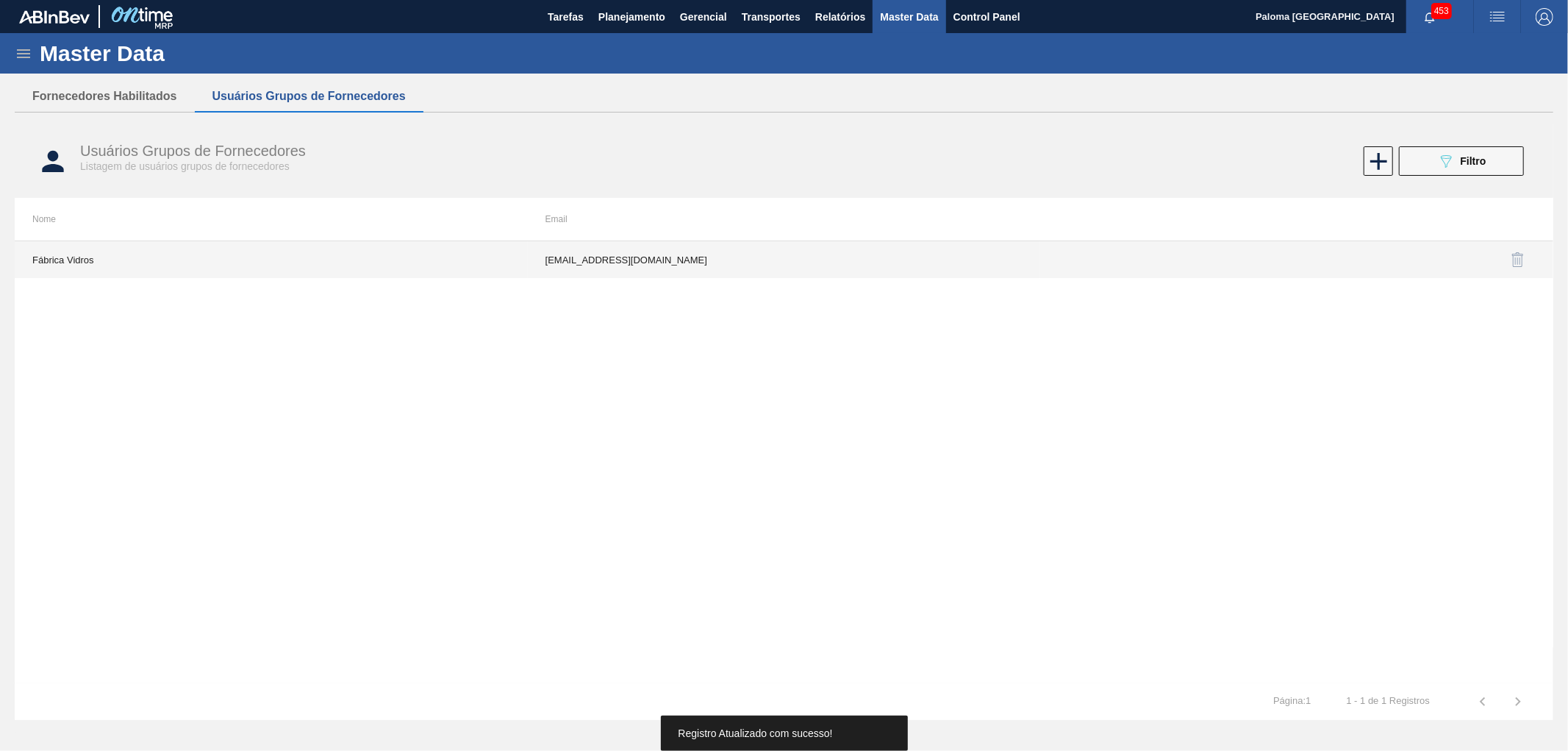
click at [610, 268] on td "[EMAIL_ADDRESS][DOMAIN_NAME]" at bounding box center [784, 259] width 513 height 37
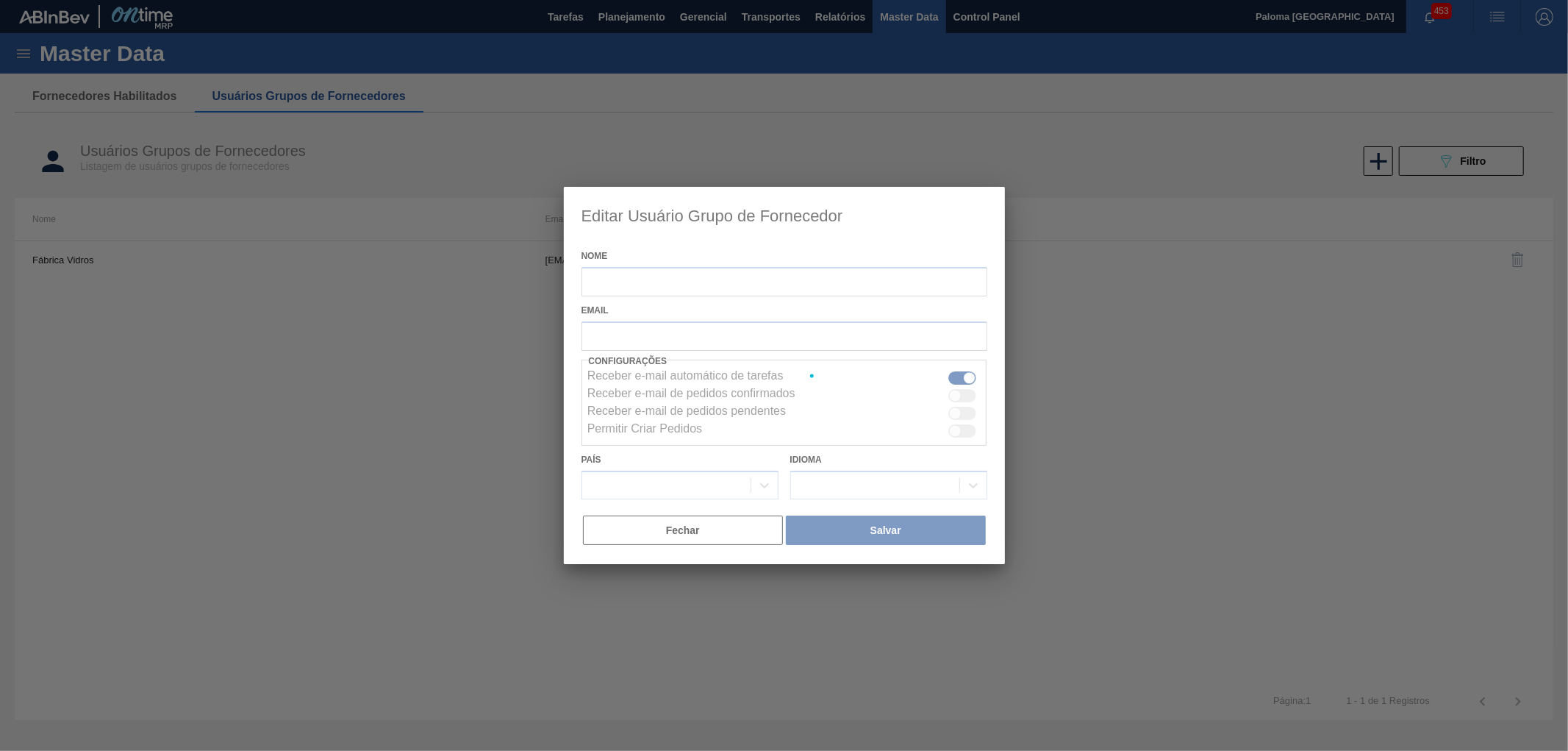
type input "Fábrica Vidros"
checkbox input "false"
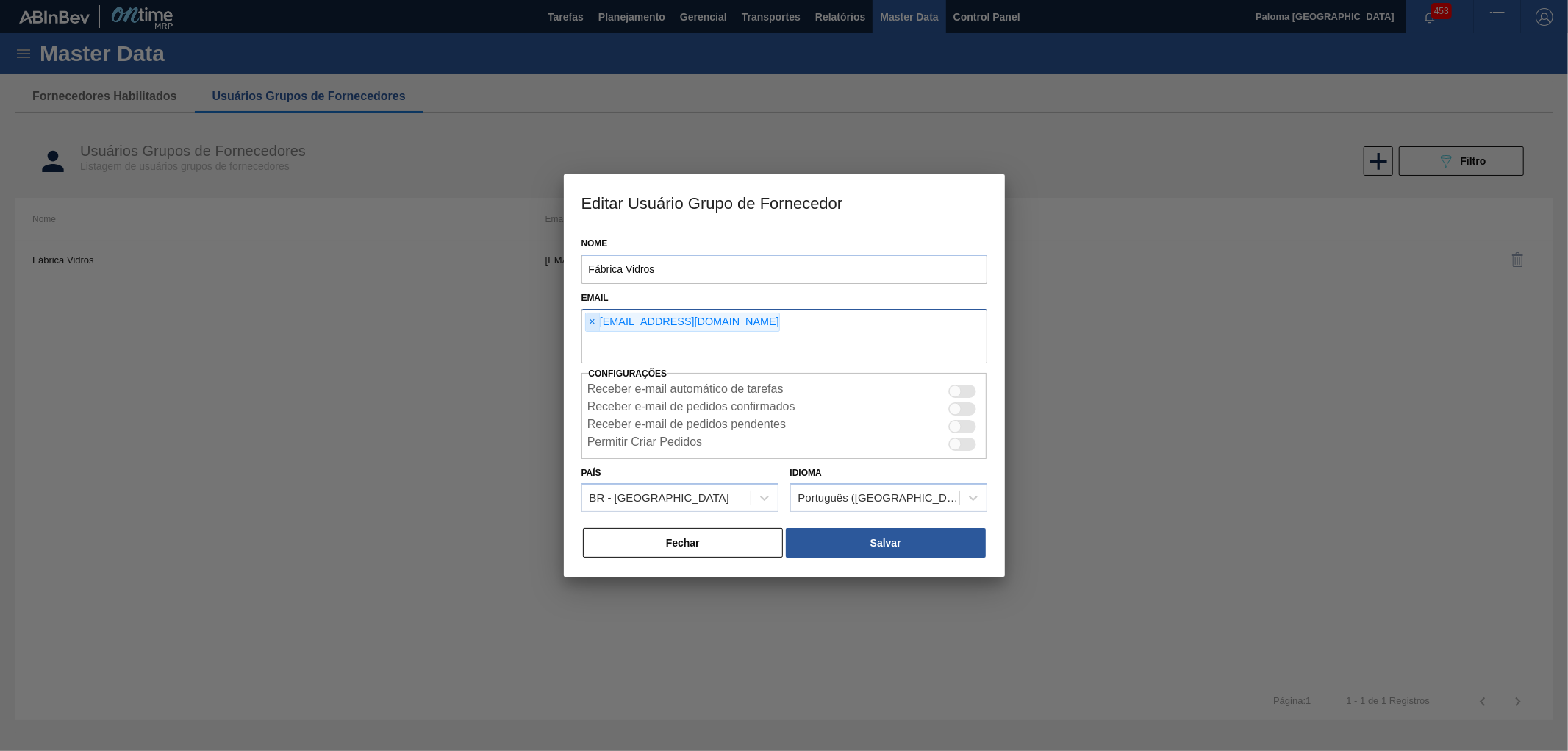
click at [589, 322] on span "×" at bounding box center [592, 322] width 14 height 17
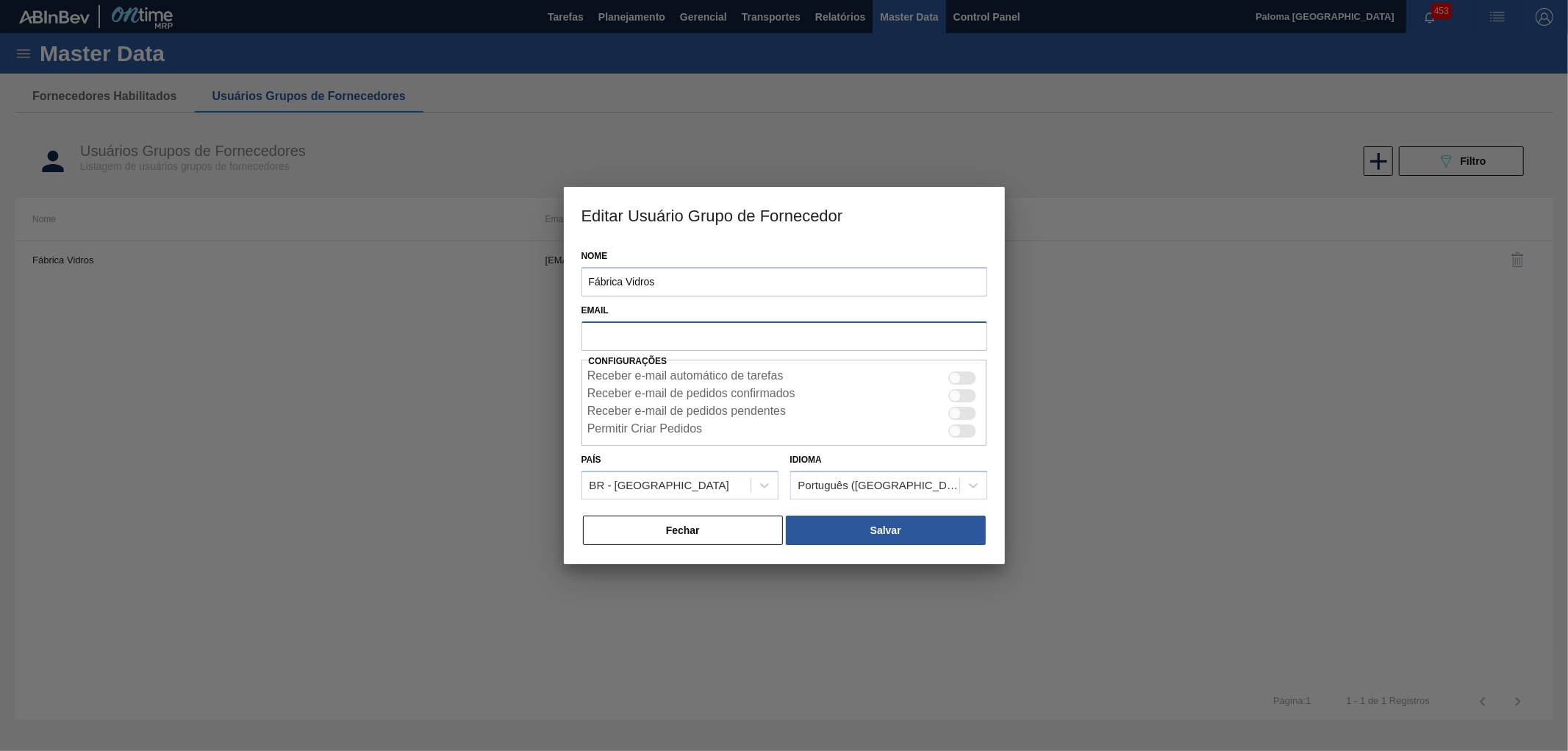
paste input "[EMAIL_ADDRESS][DOMAIN_NAME]"
type input "[EMAIL_ADDRESS][DOMAIN_NAME]"
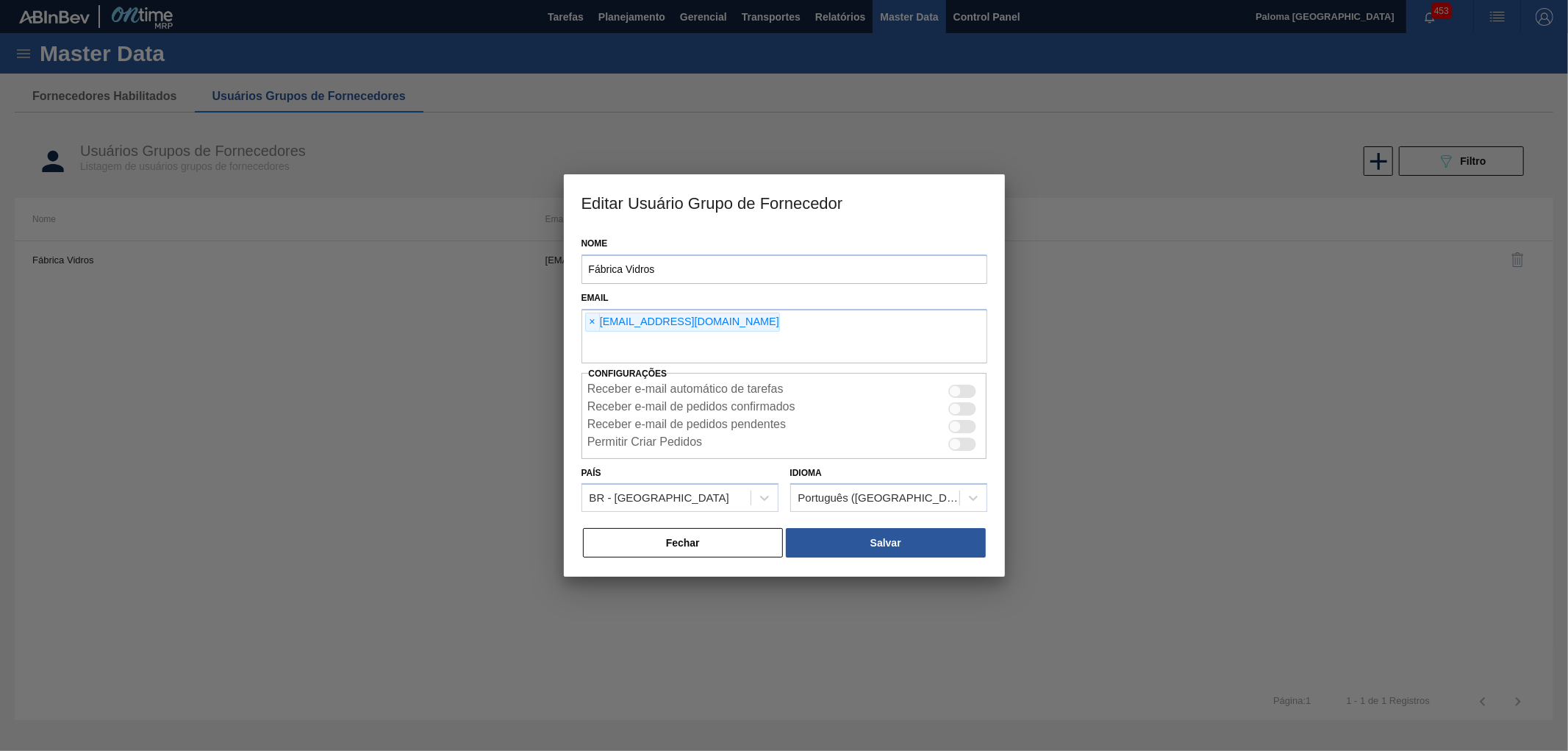
click at [888, 559] on div "Nome [PERSON_NAME] Email × [EMAIL_ADDRESS][DOMAIN_NAME] Configurações Receber e…" at bounding box center [784, 403] width 441 height 347
click at [894, 549] on button "Salvar" at bounding box center [885, 542] width 199 height 29
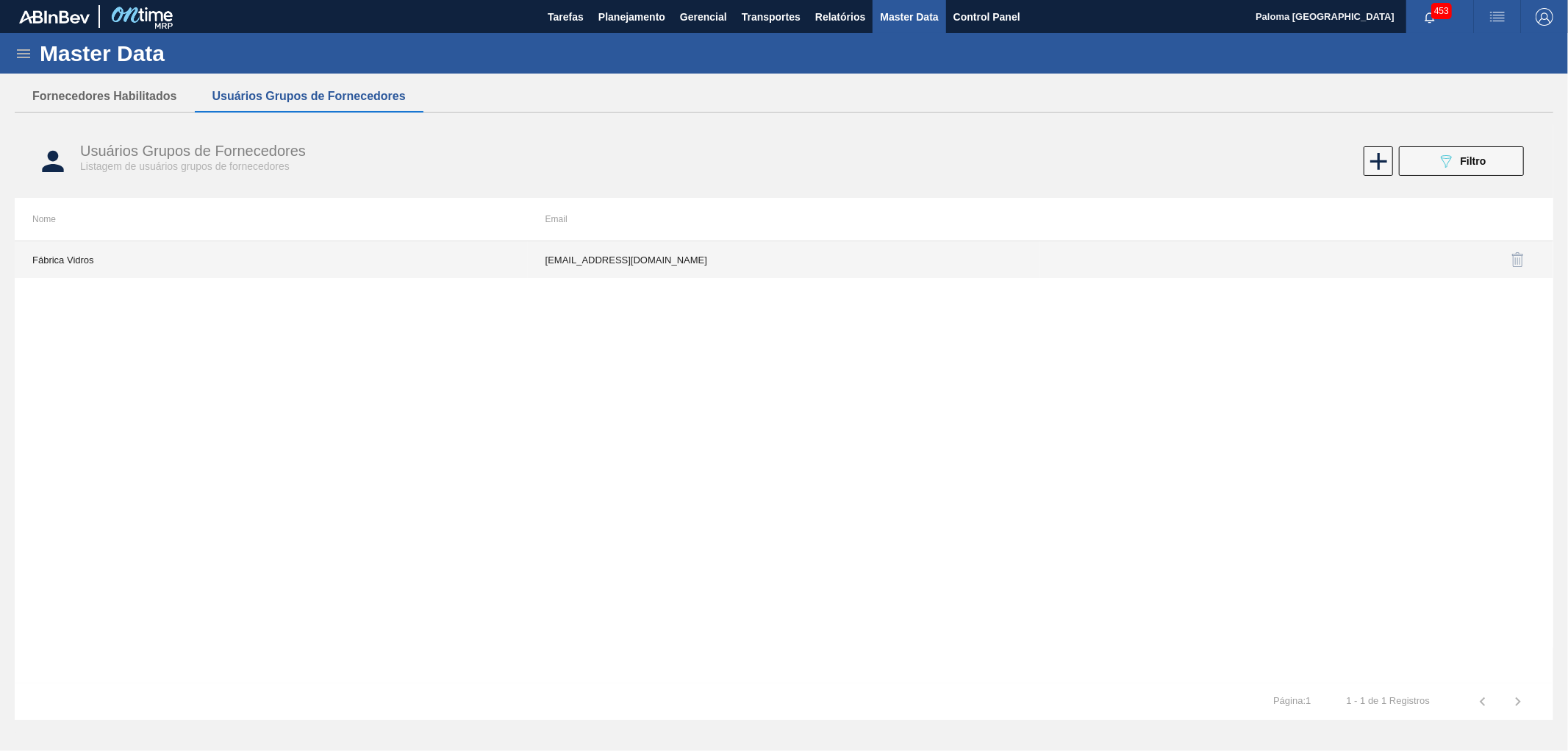
click at [716, 254] on td "[EMAIL_ADDRESS][DOMAIN_NAME]" at bounding box center [784, 259] width 513 height 37
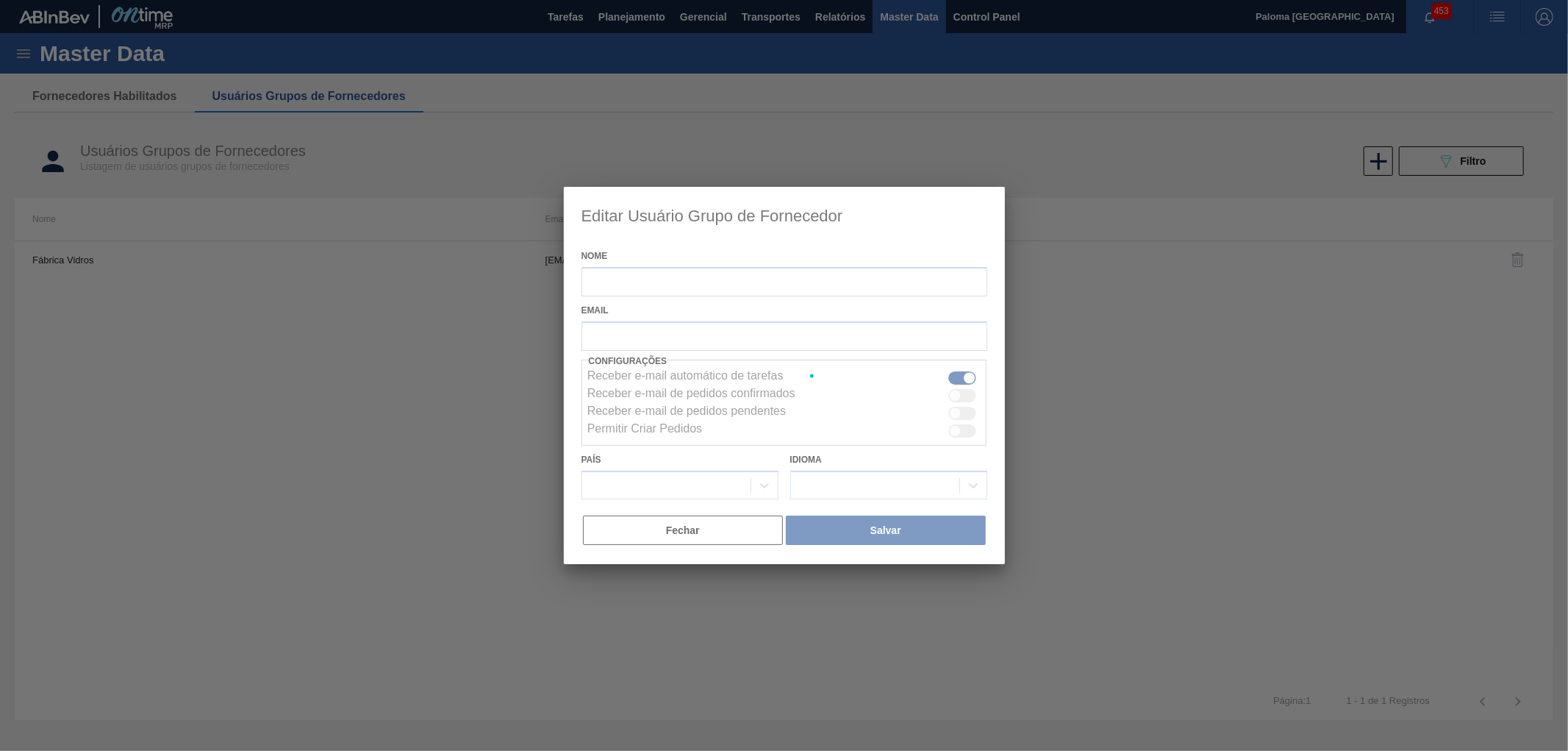
type input "Fábrica Vidros"
checkbox input "false"
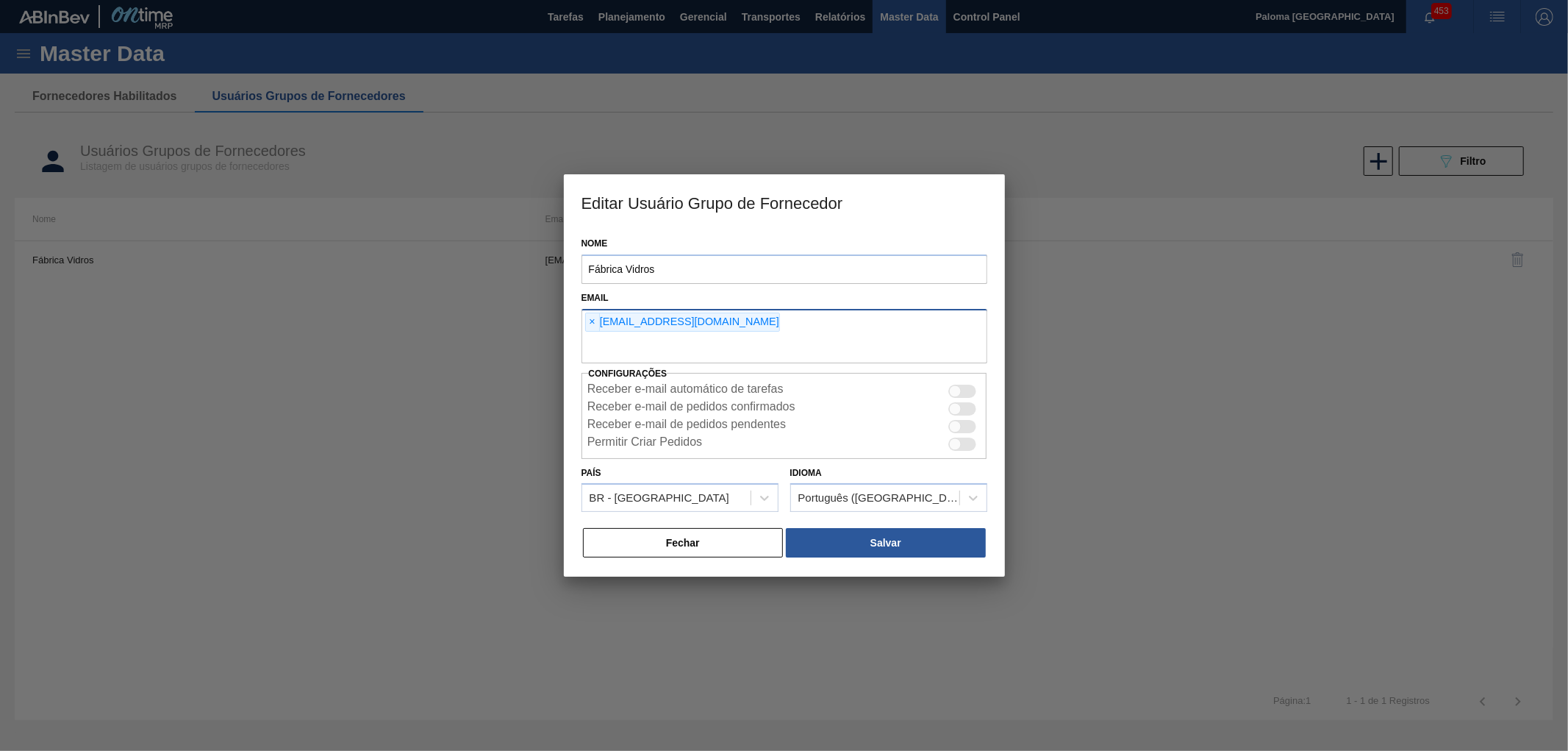
click at [846, 343] on input "text" at bounding box center [784, 349] width 406 height 28
paste input "[EMAIL_ADDRESS][DOMAIN_NAME]"
type input "[EMAIL_ADDRESS][DOMAIN_NAME]"
click at [663, 549] on button "Fechar" at bounding box center [683, 542] width 201 height 29
